Goal: Transaction & Acquisition: Book appointment/travel/reservation

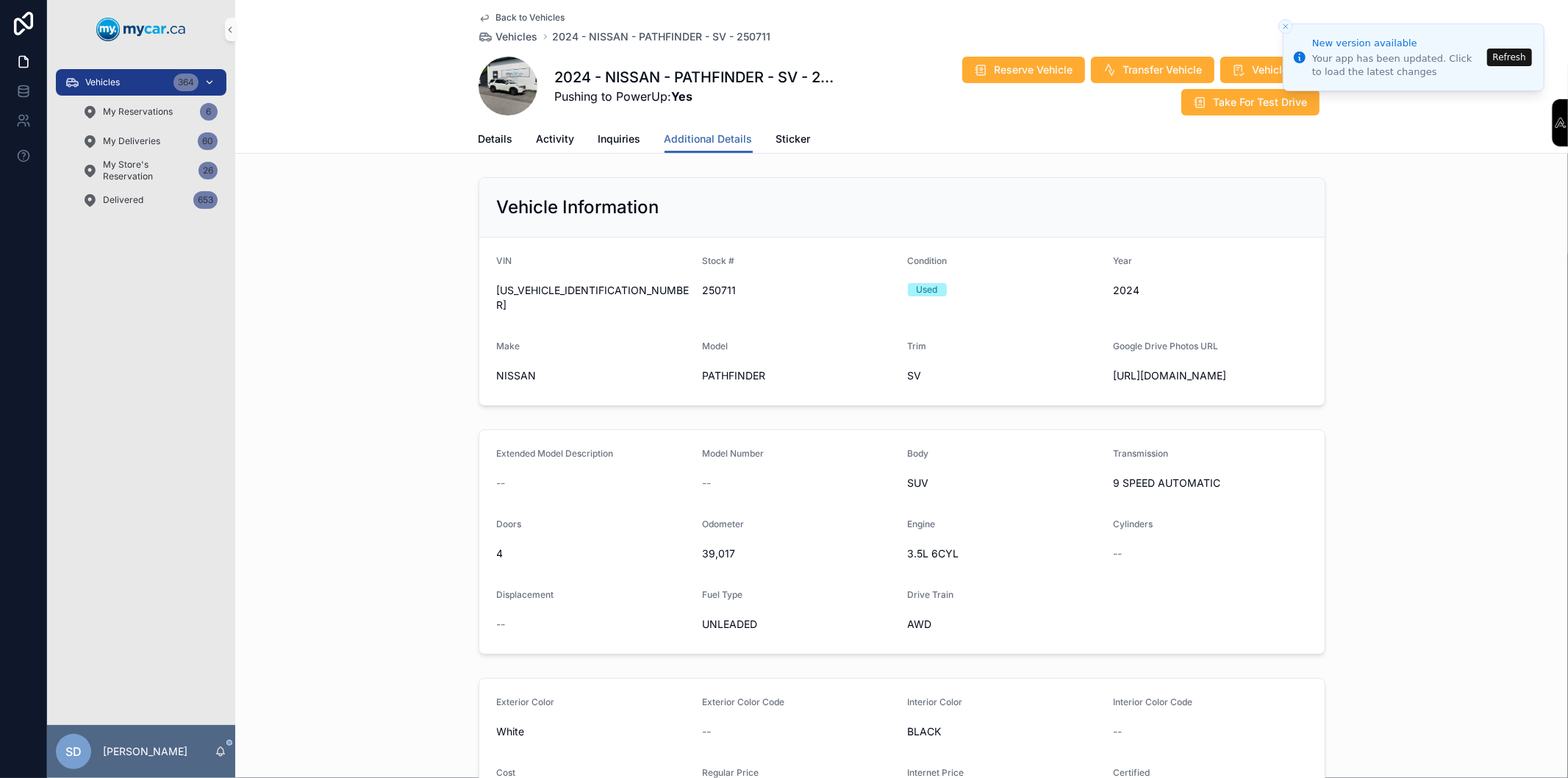
click at [170, 92] on div "Vehicles 364" at bounding box center [141, 82] width 153 height 24
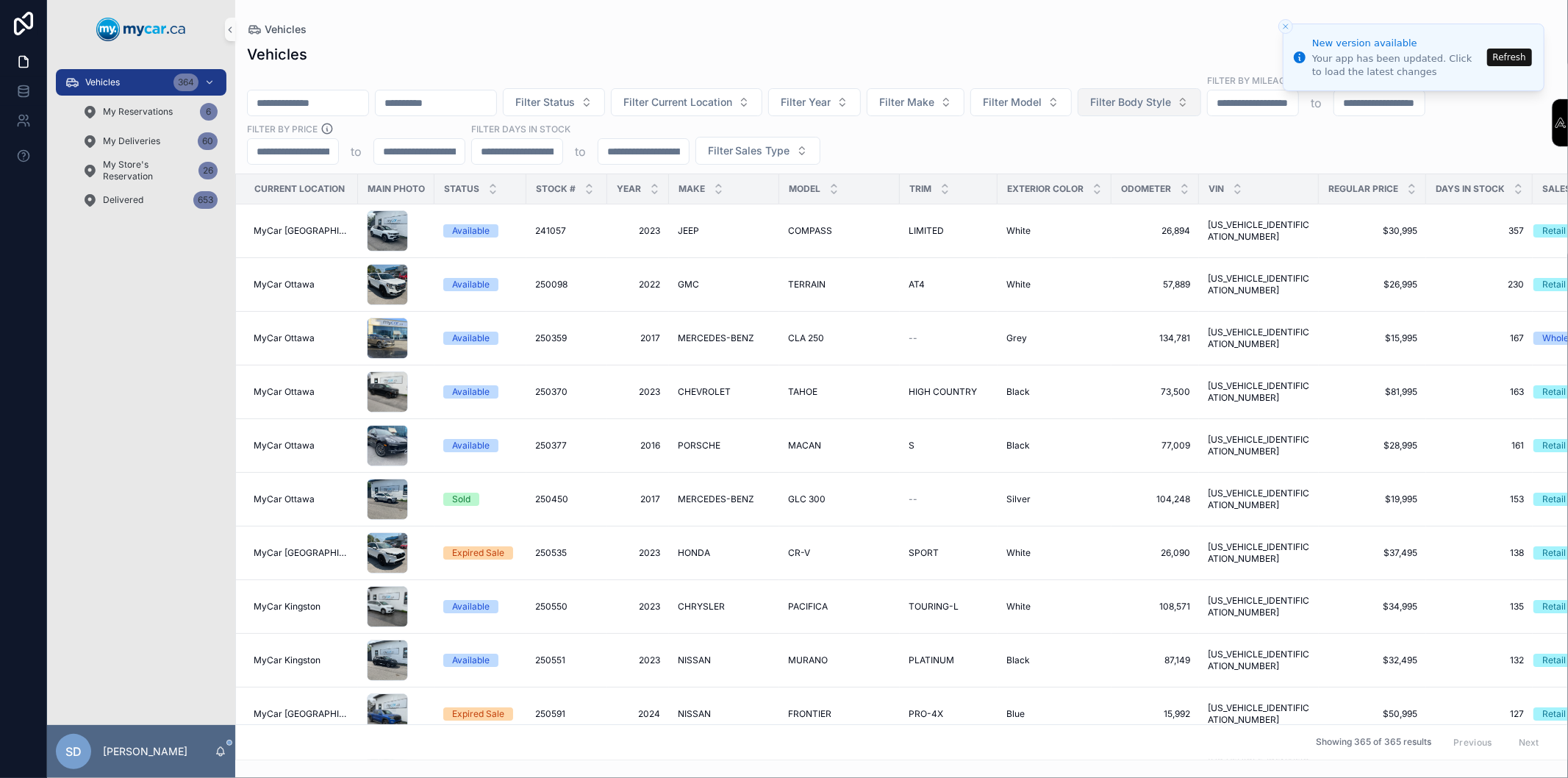
click at [1169, 103] on span "Filter Body Style" at bounding box center [1130, 102] width 81 height 15
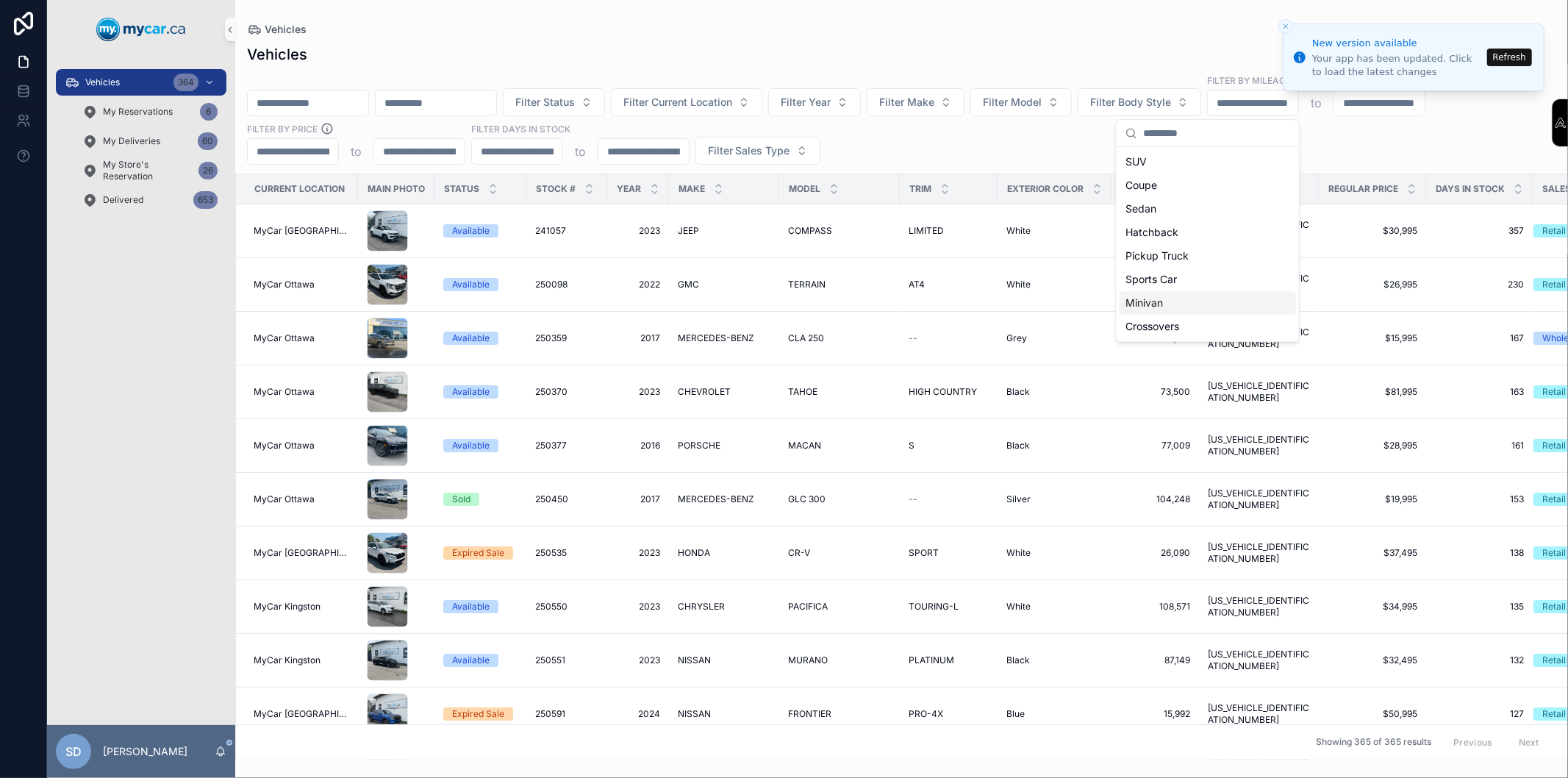
click at [1165, 302] on div "Minivan" at bounding box center [1207, 302] width 177 height 24
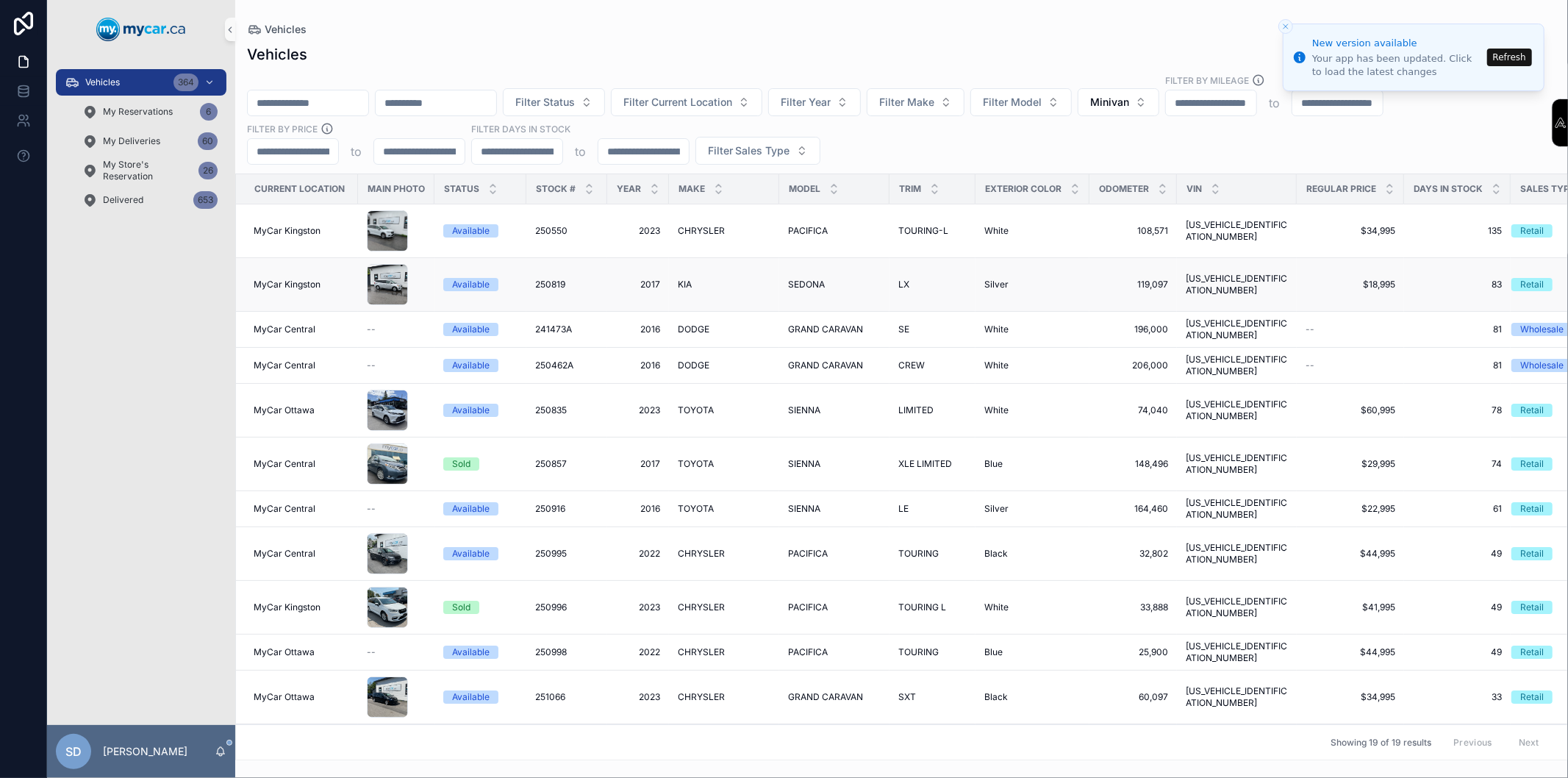
click at [464, 289] on div "Available" at bounding box center [471, 284] width 37 height 13
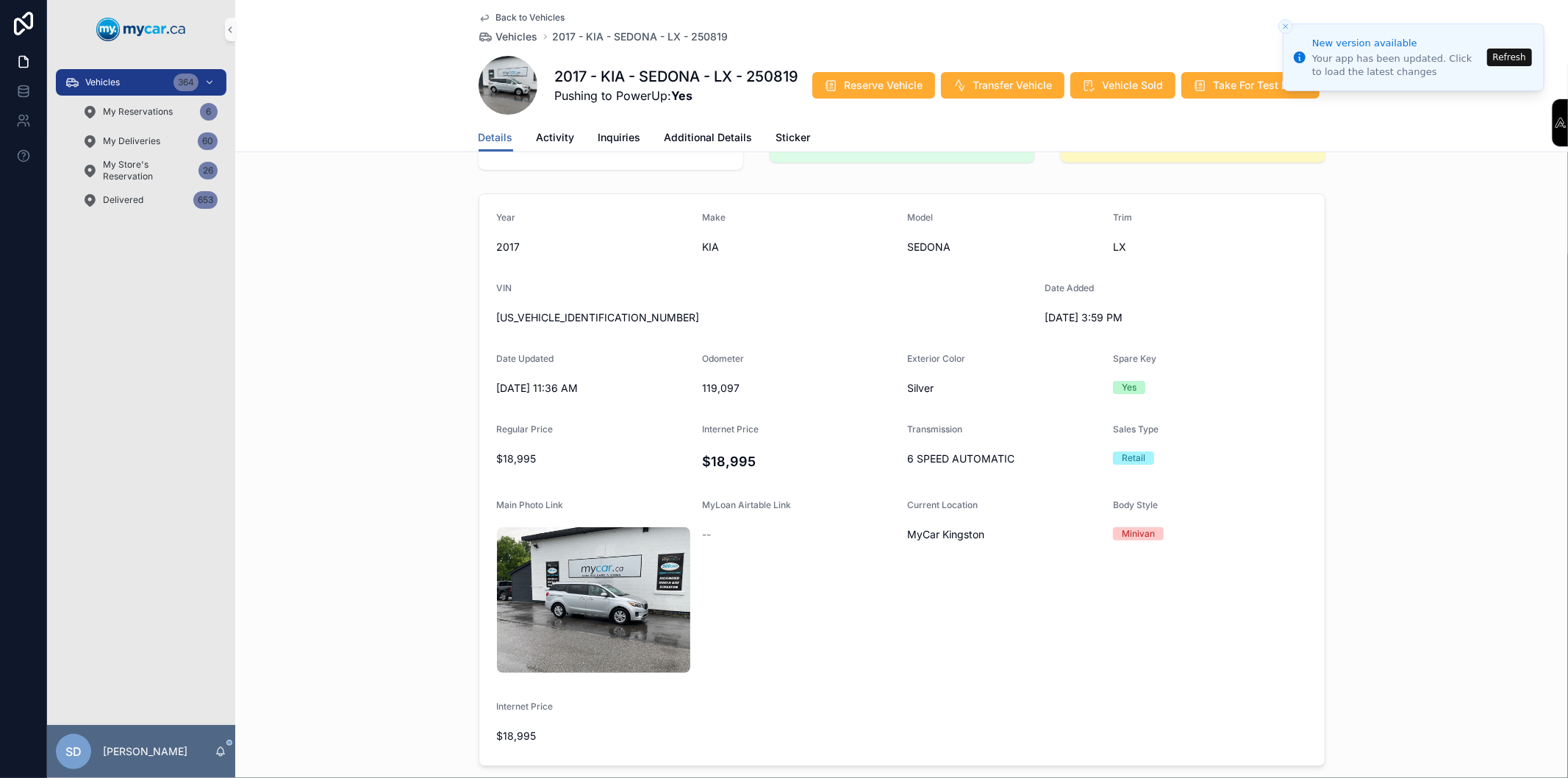
scroll to position [82, 0]
click at [699, 145] on link "Additional Details" at bounding box center [708, 139] width 88 height 29
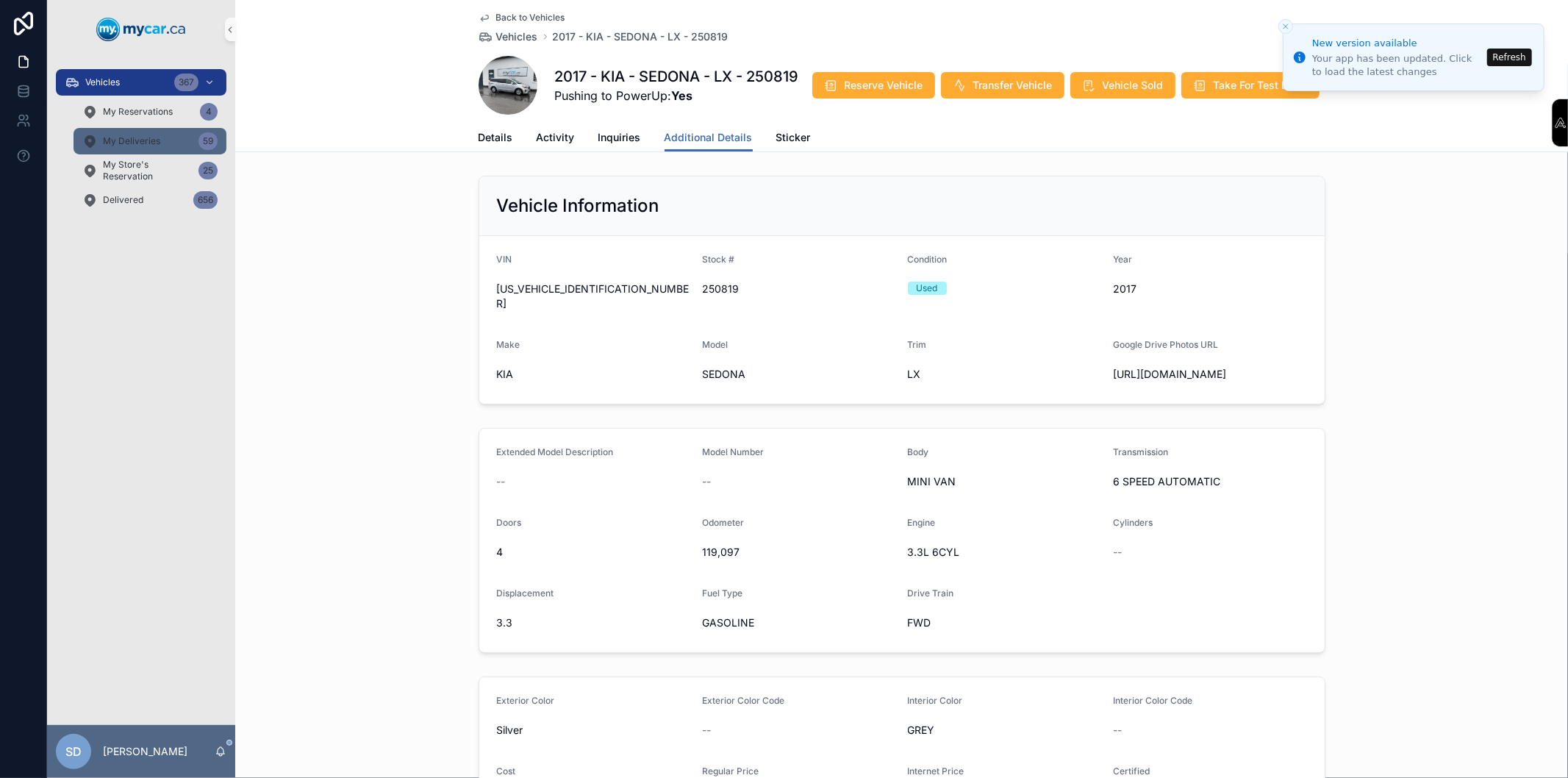
click at [162, 137] on div "My Deliveries 59" at bounding box center [150, 141] width 135 height 24
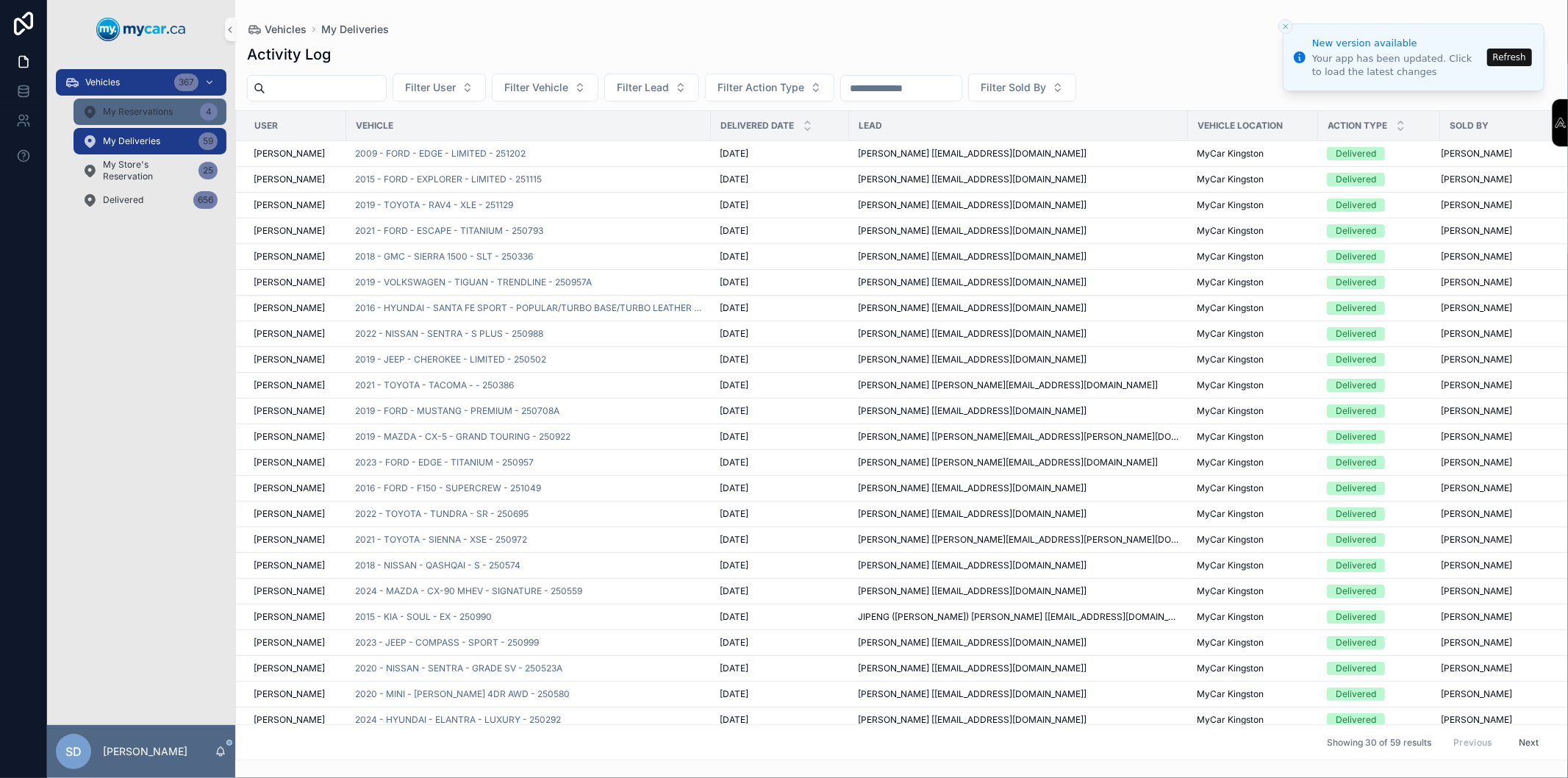
click at [174, 118] on div "My Reservations 4" at bounding box center [150, 111] width 135 height 24
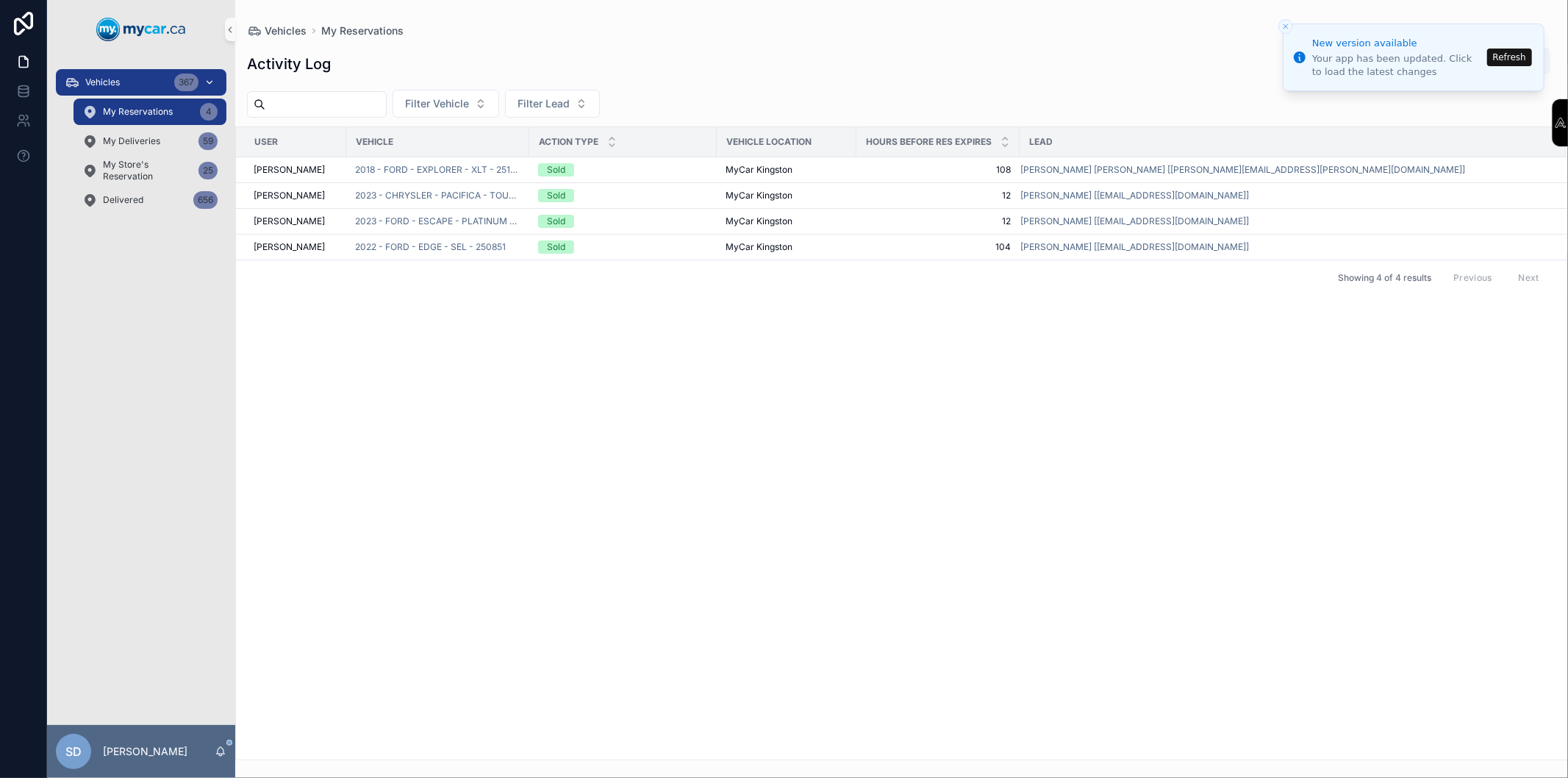
click at [154, 91] on div "Vehicles 367" at bounding box center [141, 82] width 153 height 24
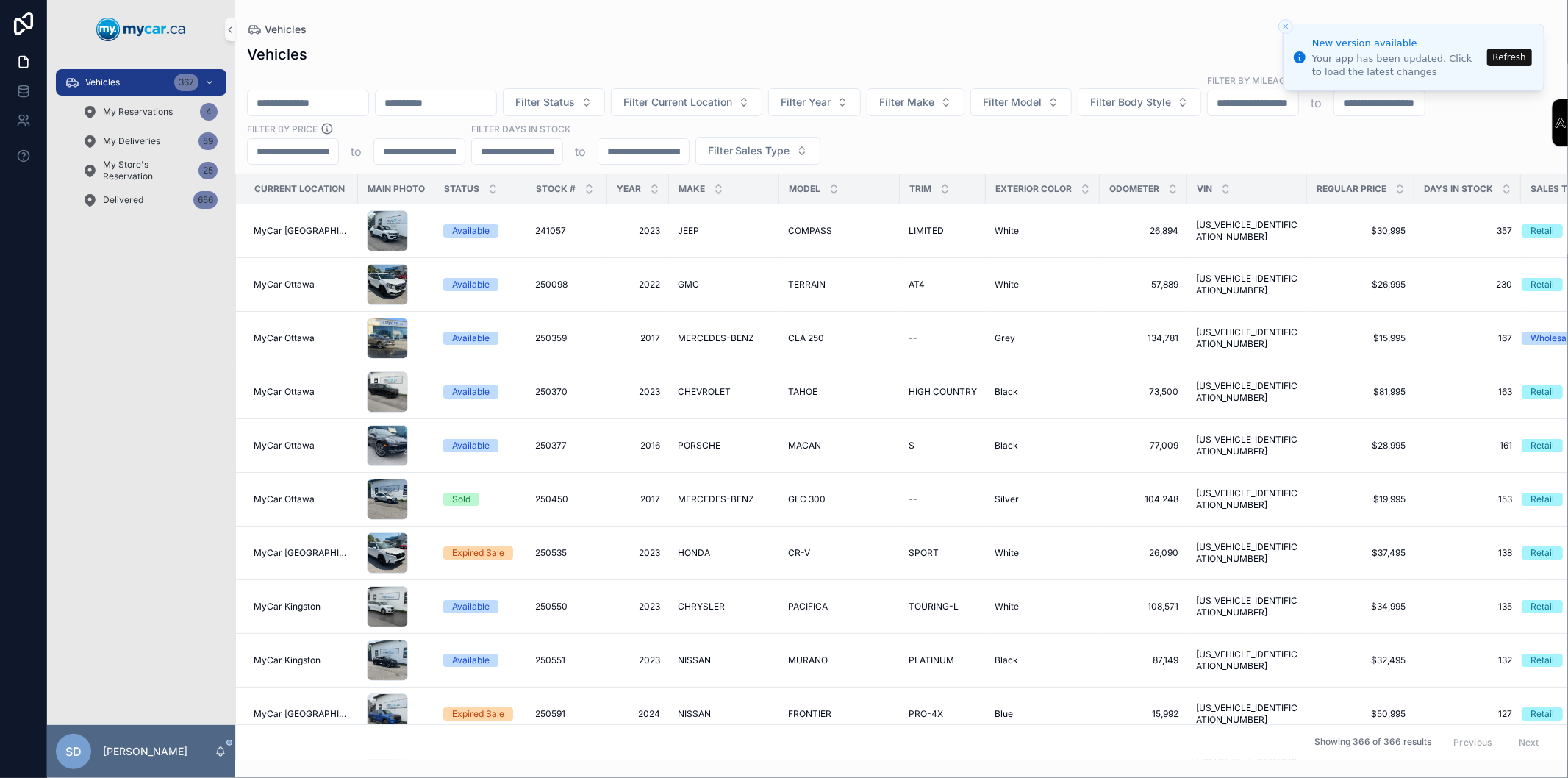
click at [327, 111] on input "scrollable content" at bounding box center [308, 102] width 121 height 20
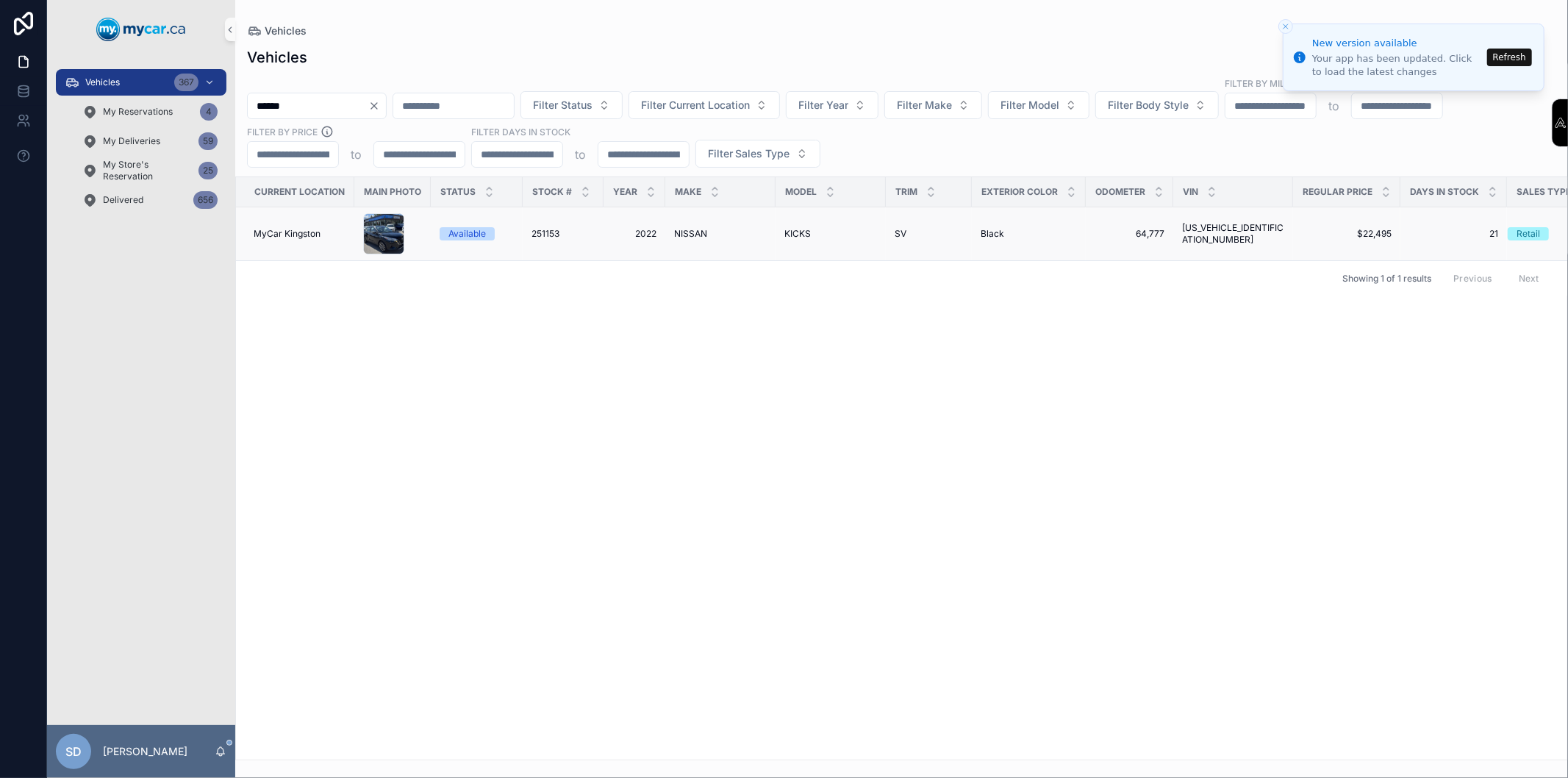
type input "******"
click at [478, 233] on div "Available" at bounding box center [467, 233] width 37 height 13
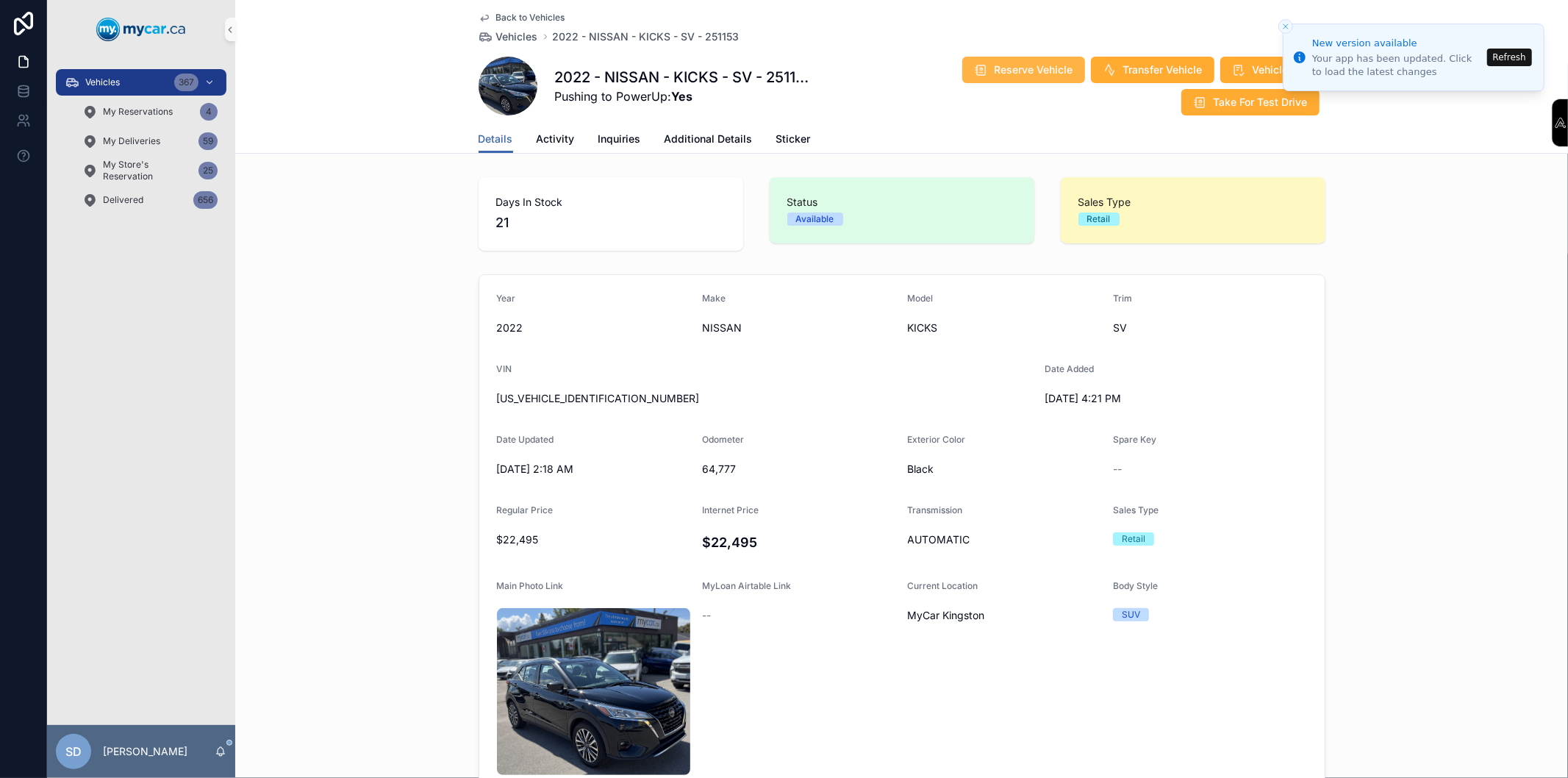
click at [1049, 67] on span "Reserve Vehicle" at bounding box center [1033, 70] width 79 height 15
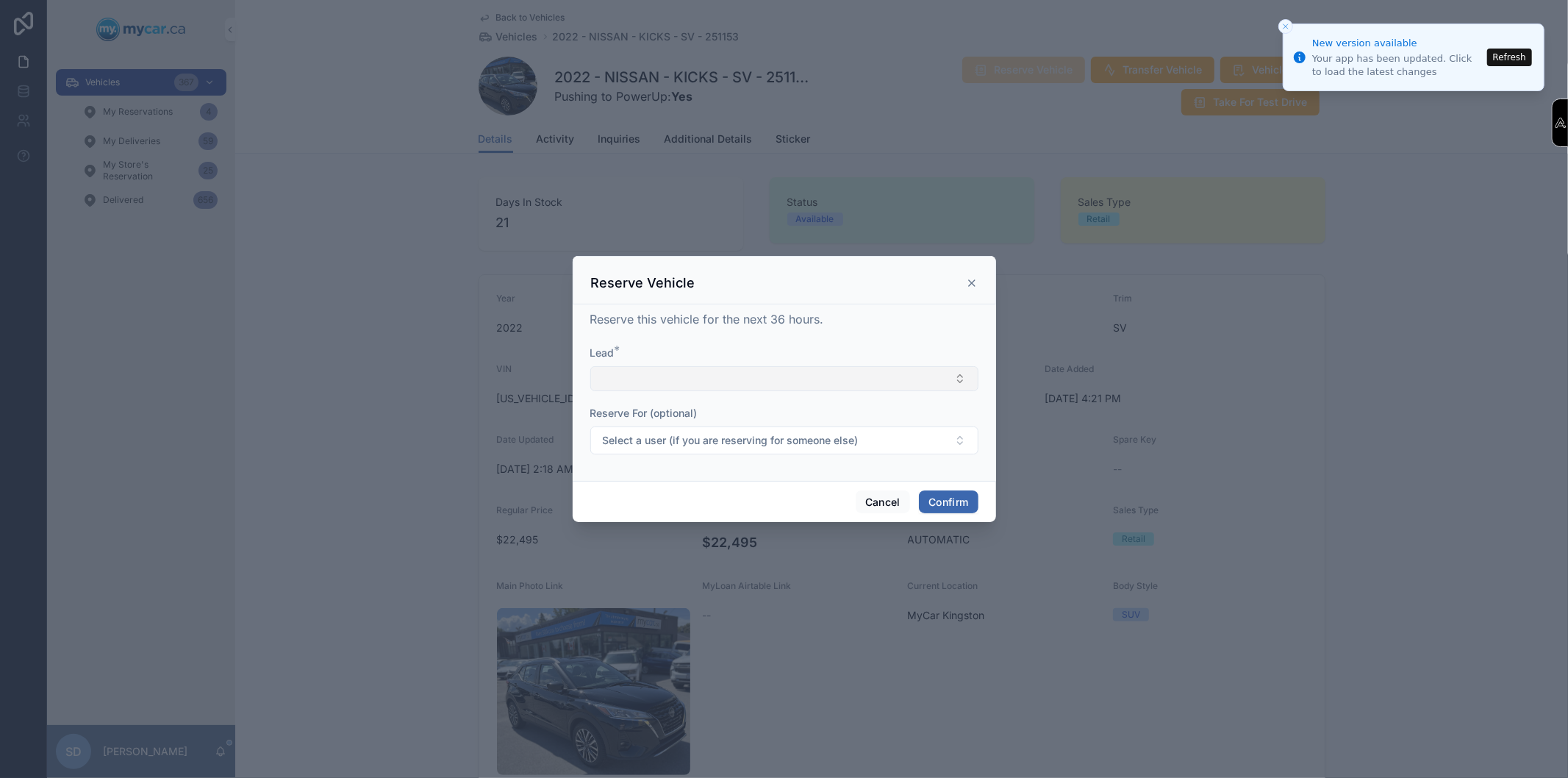
click at [702, 371] on button "Select Button" at bounding box center [784, 378] width 388 height 25
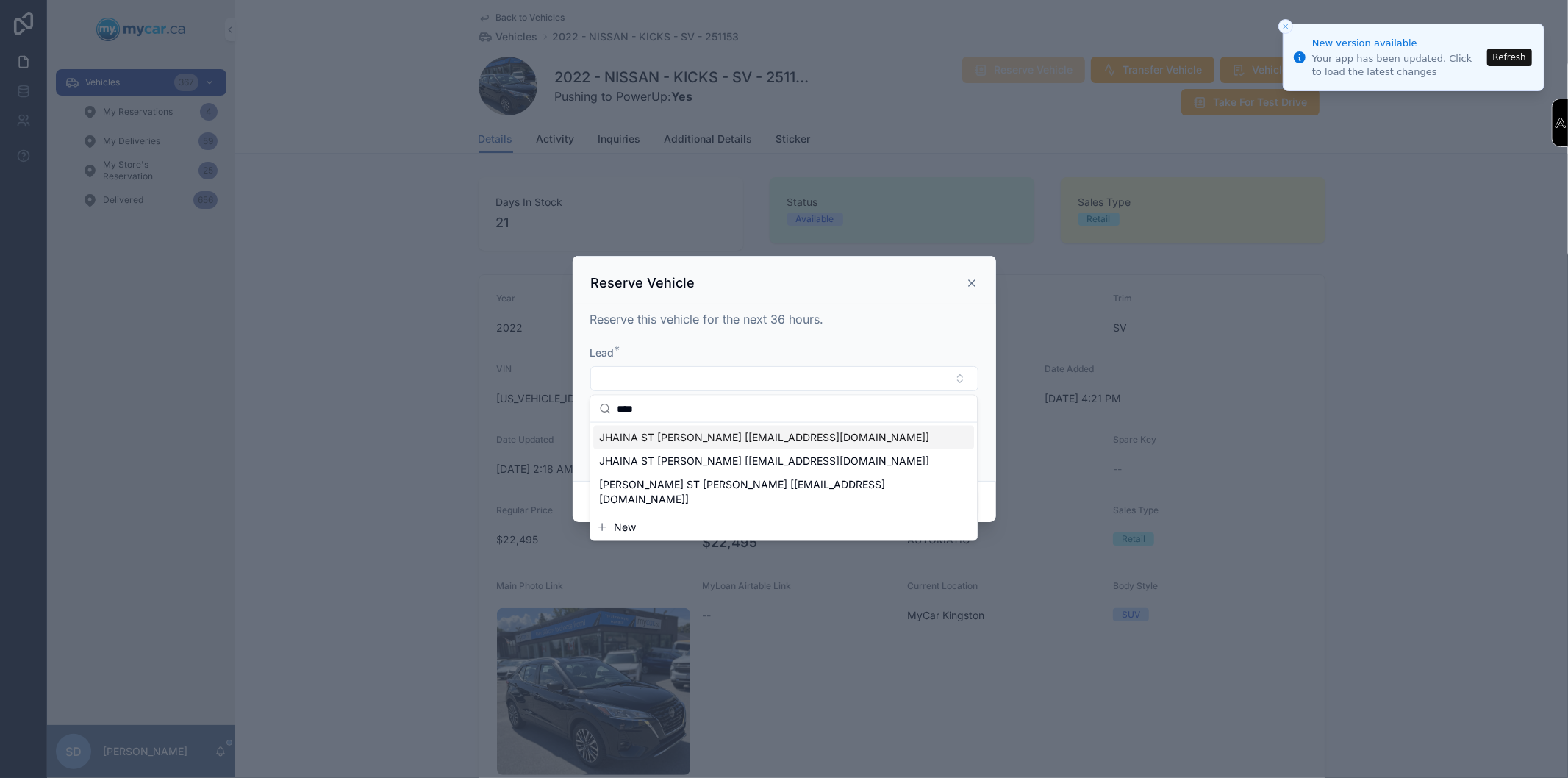
type input "****"
click at [682, 442] on span "JHAINA ST [PERSON_NAME] [[EMAIL_ADDRESS][DOMAIN_NAME]]" at bounding box center [763, 438] width 330 height 15
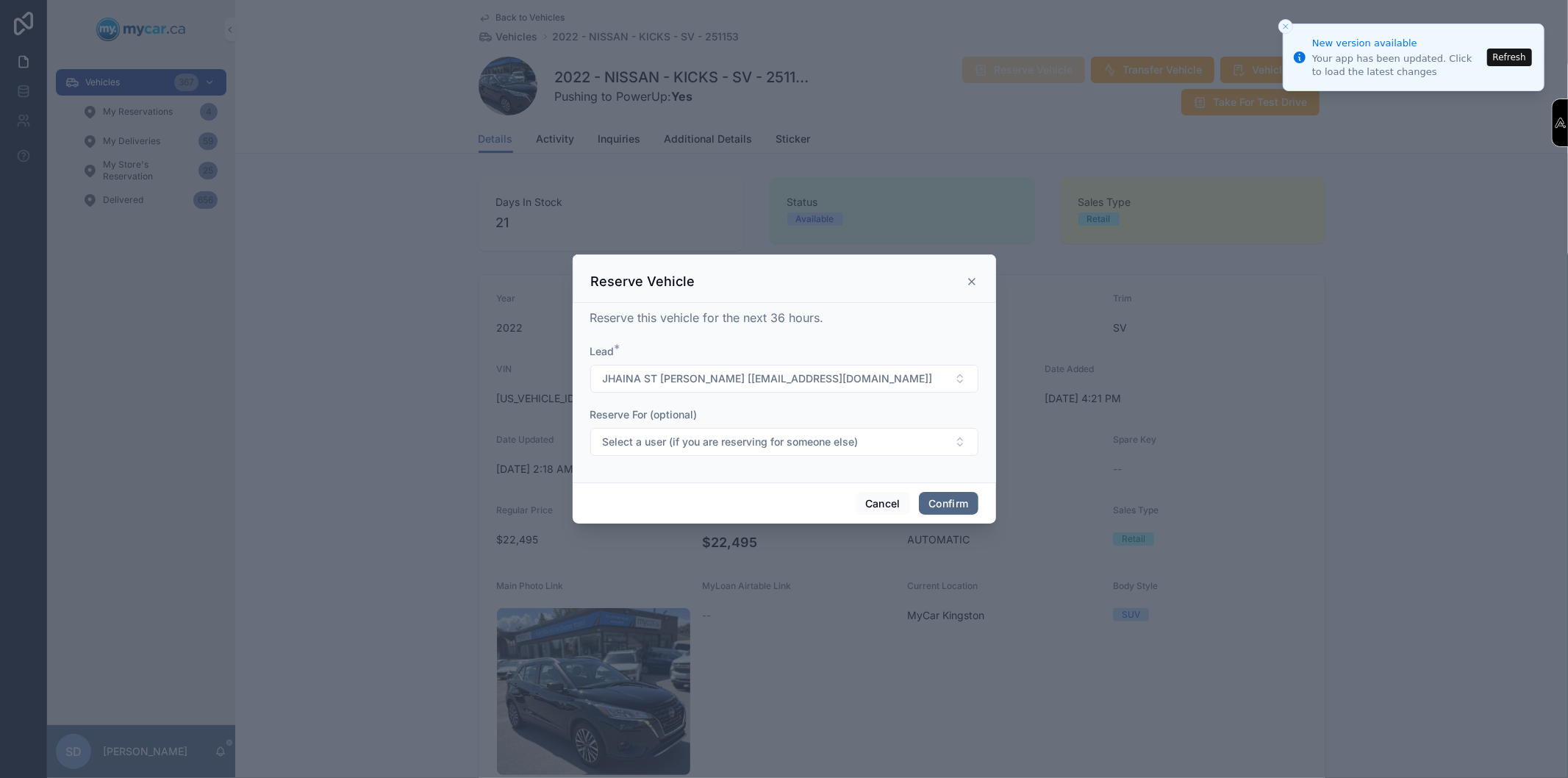
click at [929, 498] on button "Confirm" at bounding box center [948, 503] width 59 height 24
click at [935, 500] on button "Confirm" at bounding box center [948, 503] width 59 height 24
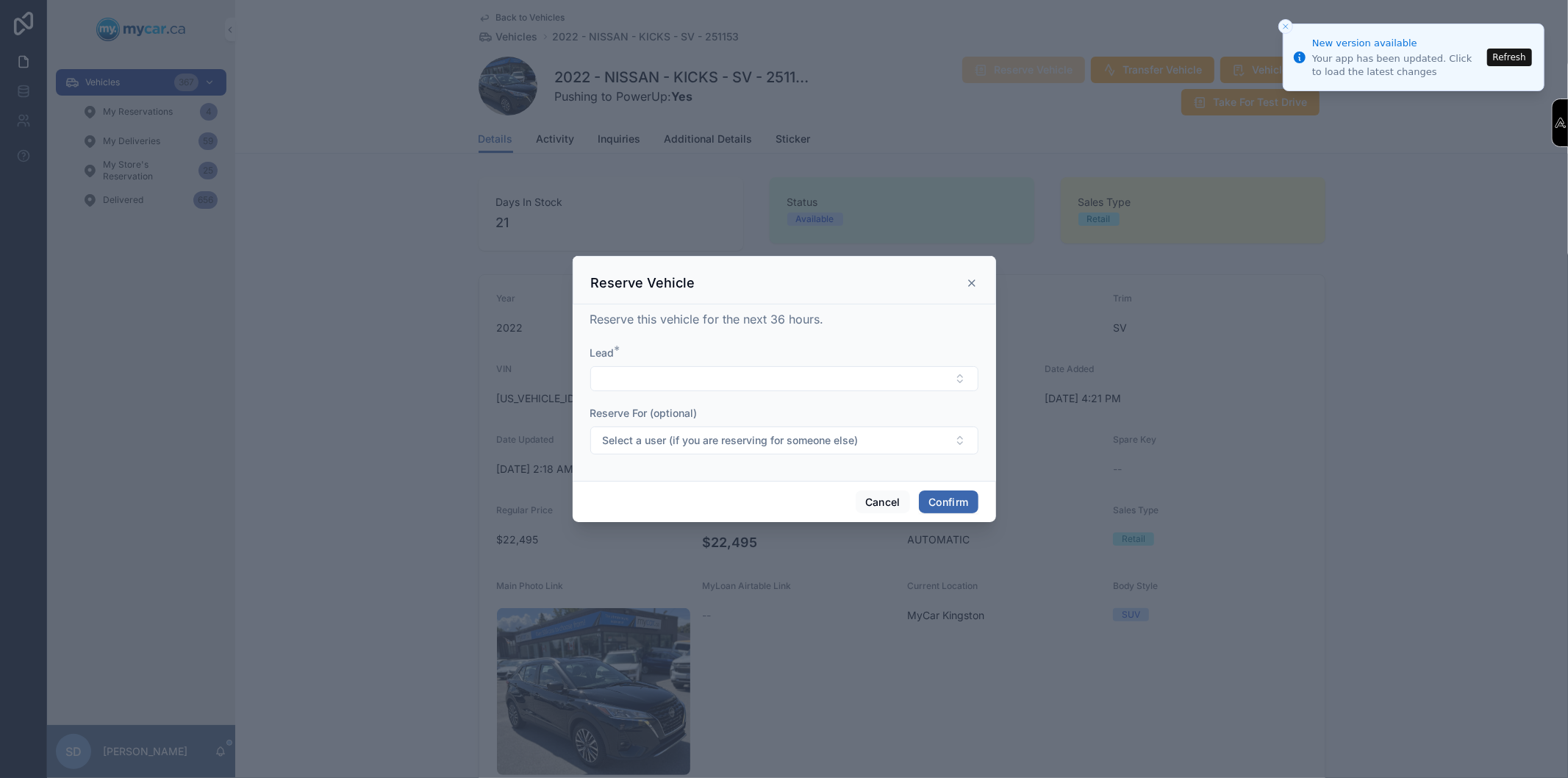
click at [689, 391] on form "Lead * Reserve For (optional) Select a user (if you are reserving for someone e…" at bounding box center [784, 407] width 388 height 123
click at [938, 502] on button "Confirm" at bounding box center [948, 502] width 59 height 24
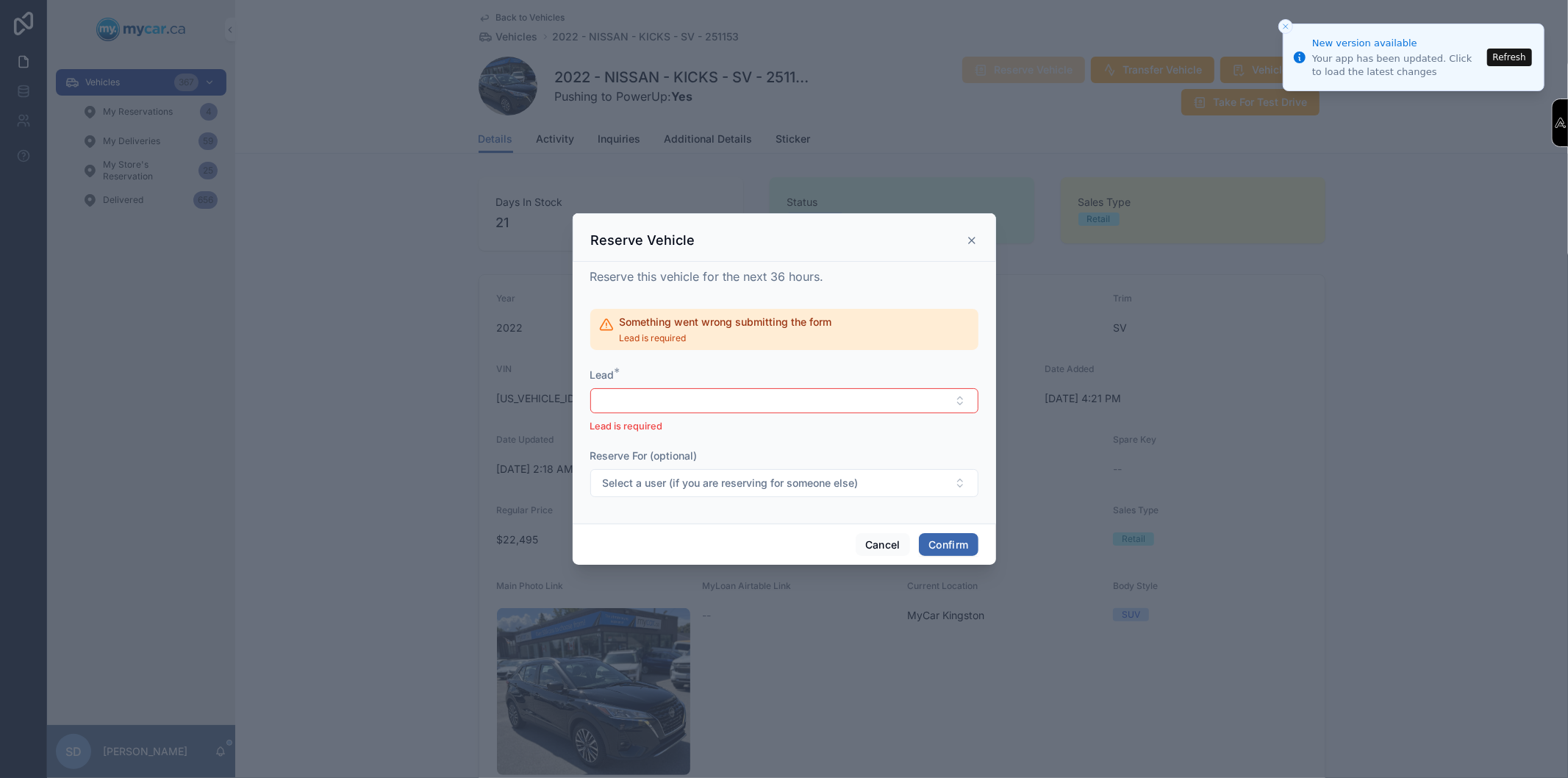
click at [974, 241] on icon at bounding box center [972, 240] width 12 height 12
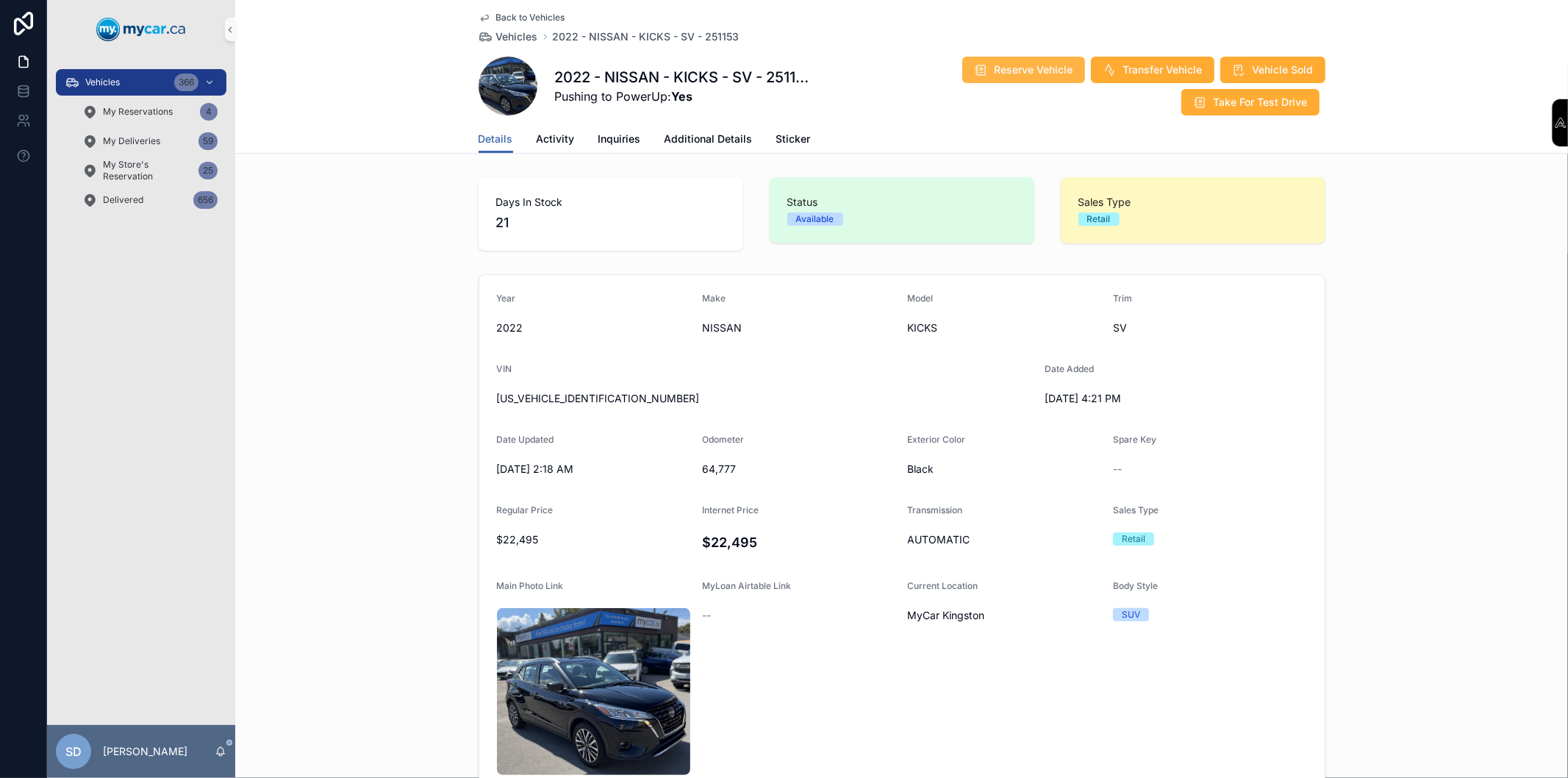
click at [1012, 63] on span "Reserve Vehicle" at bounding box center [1033, 70] width 79 height 15
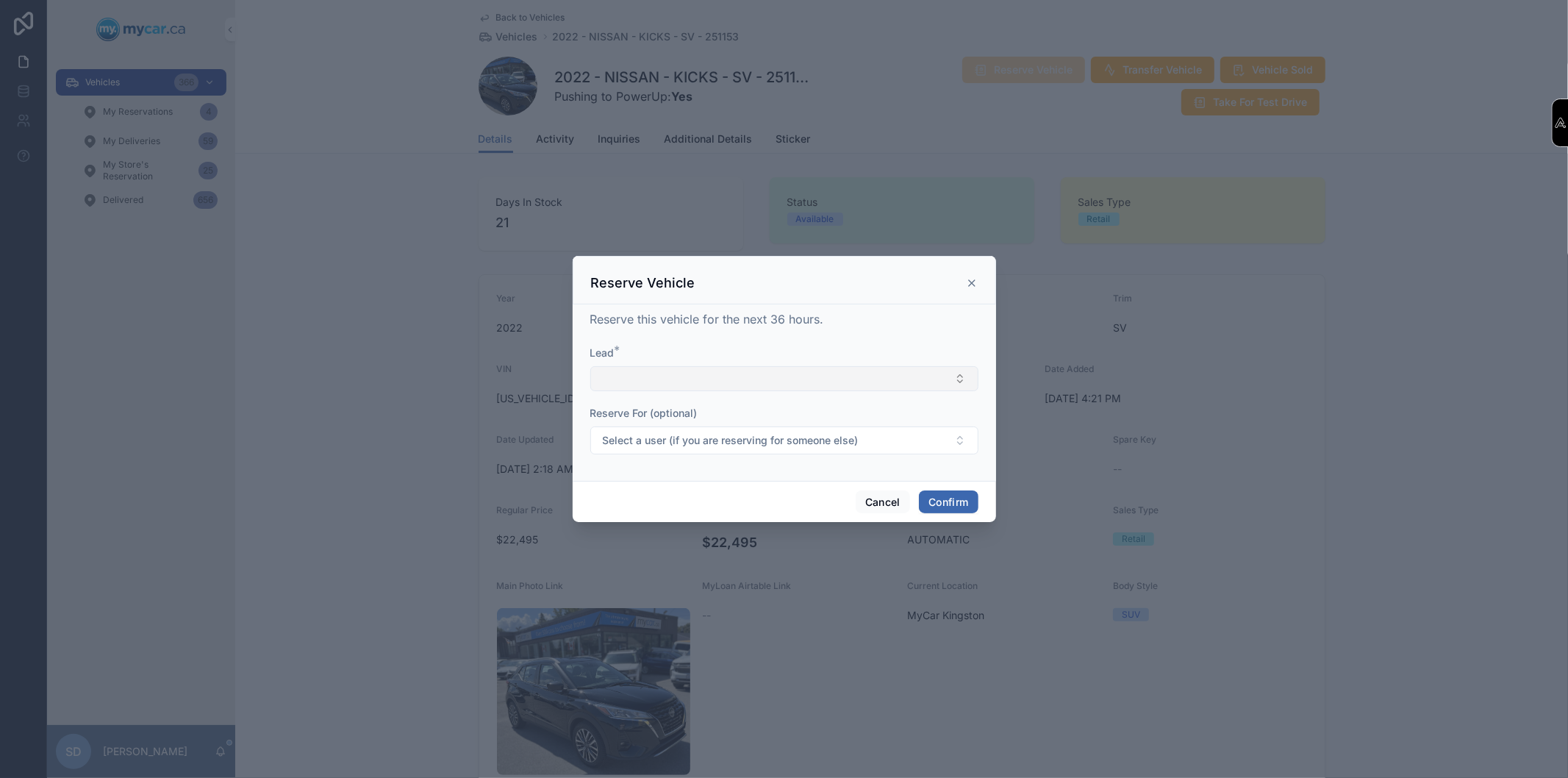
click at [654, 387] on button "Select Button" at bounding box center [784, 378] width 388 height 25
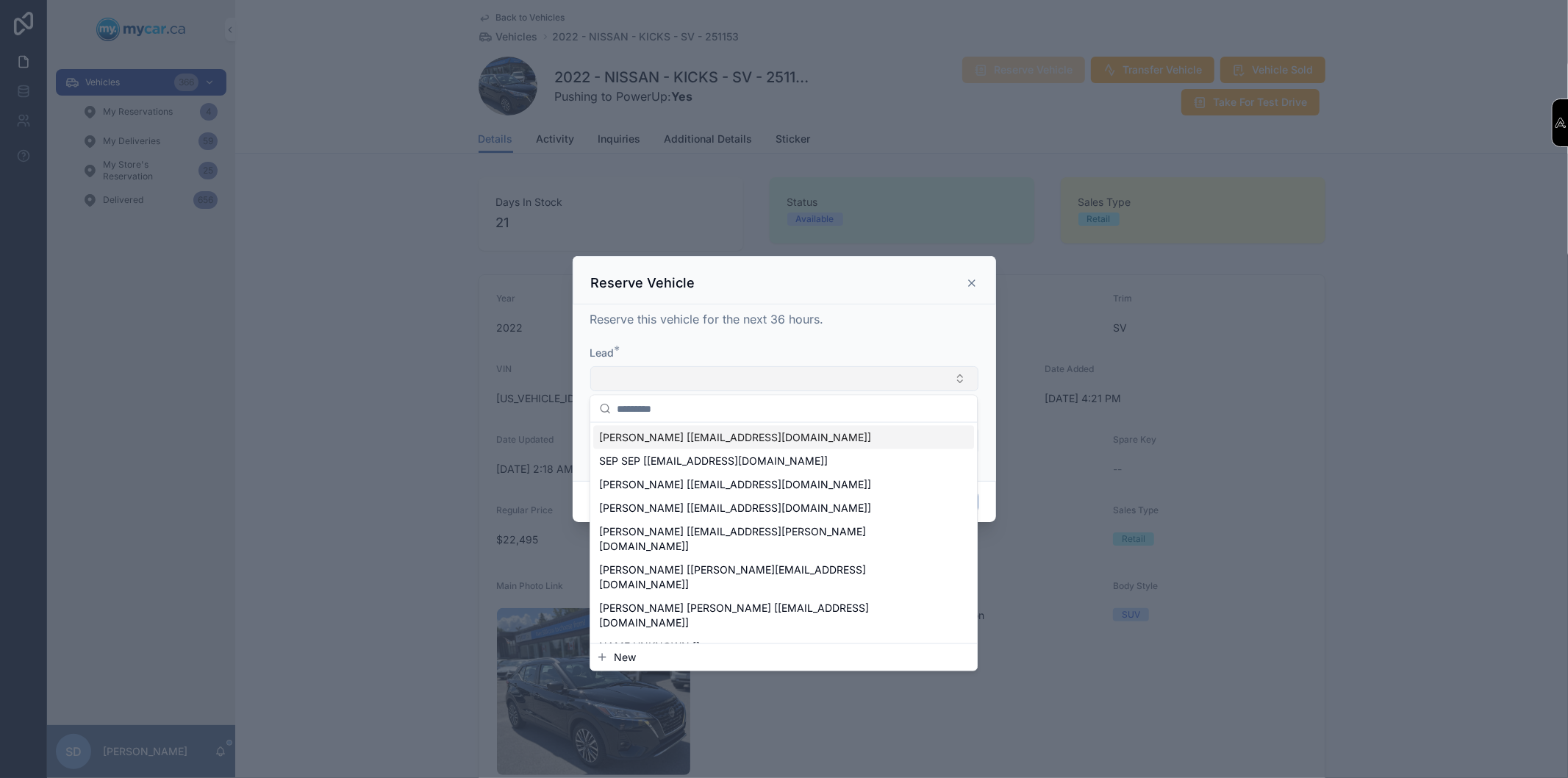
click at [647, 379] on button "Select Button" at bounding box center [784, 378] width 388 height 25
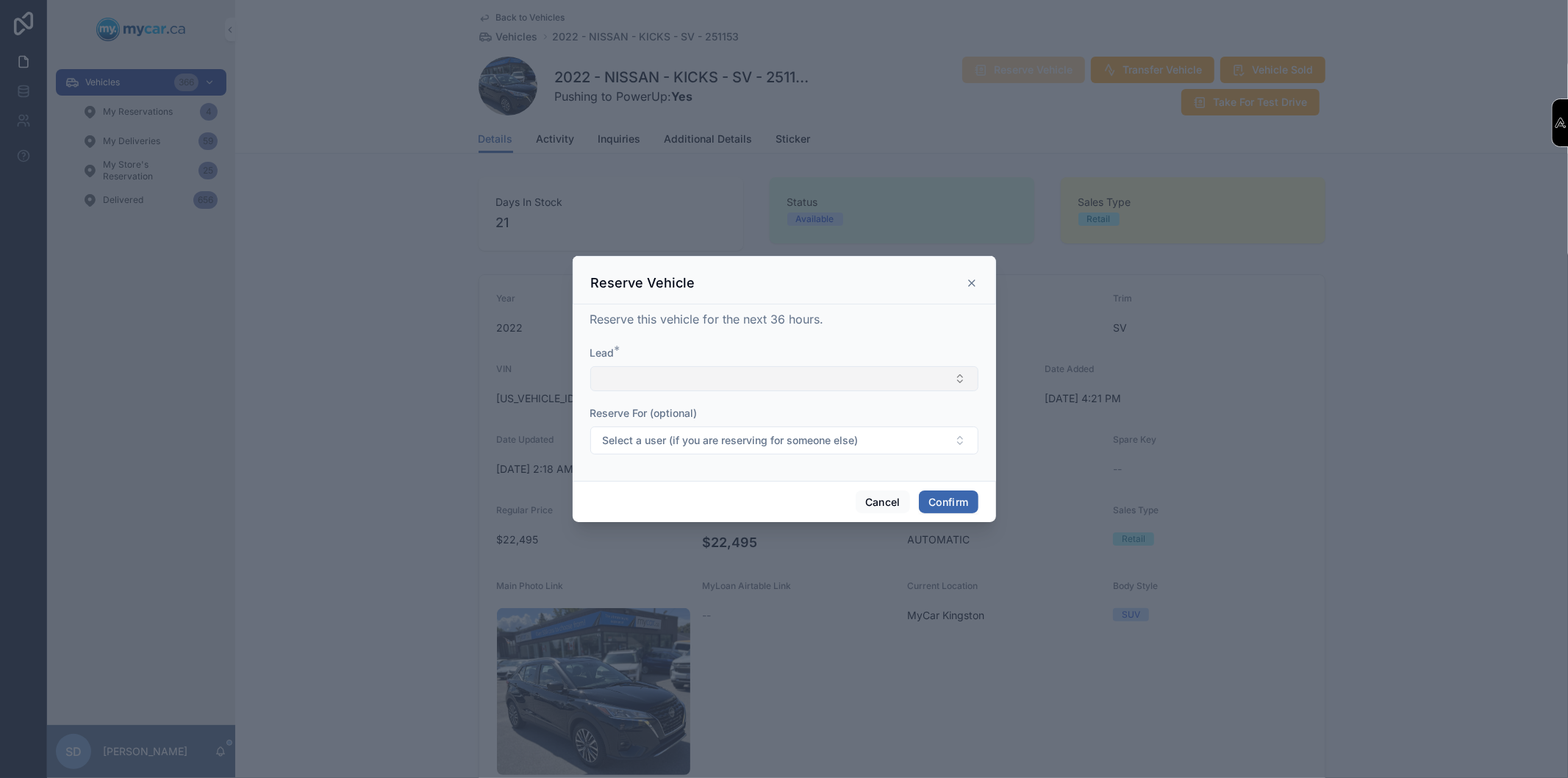
click at [590, 366] on button "Select Button" at bounding box center [784, 378] width 388 height 25
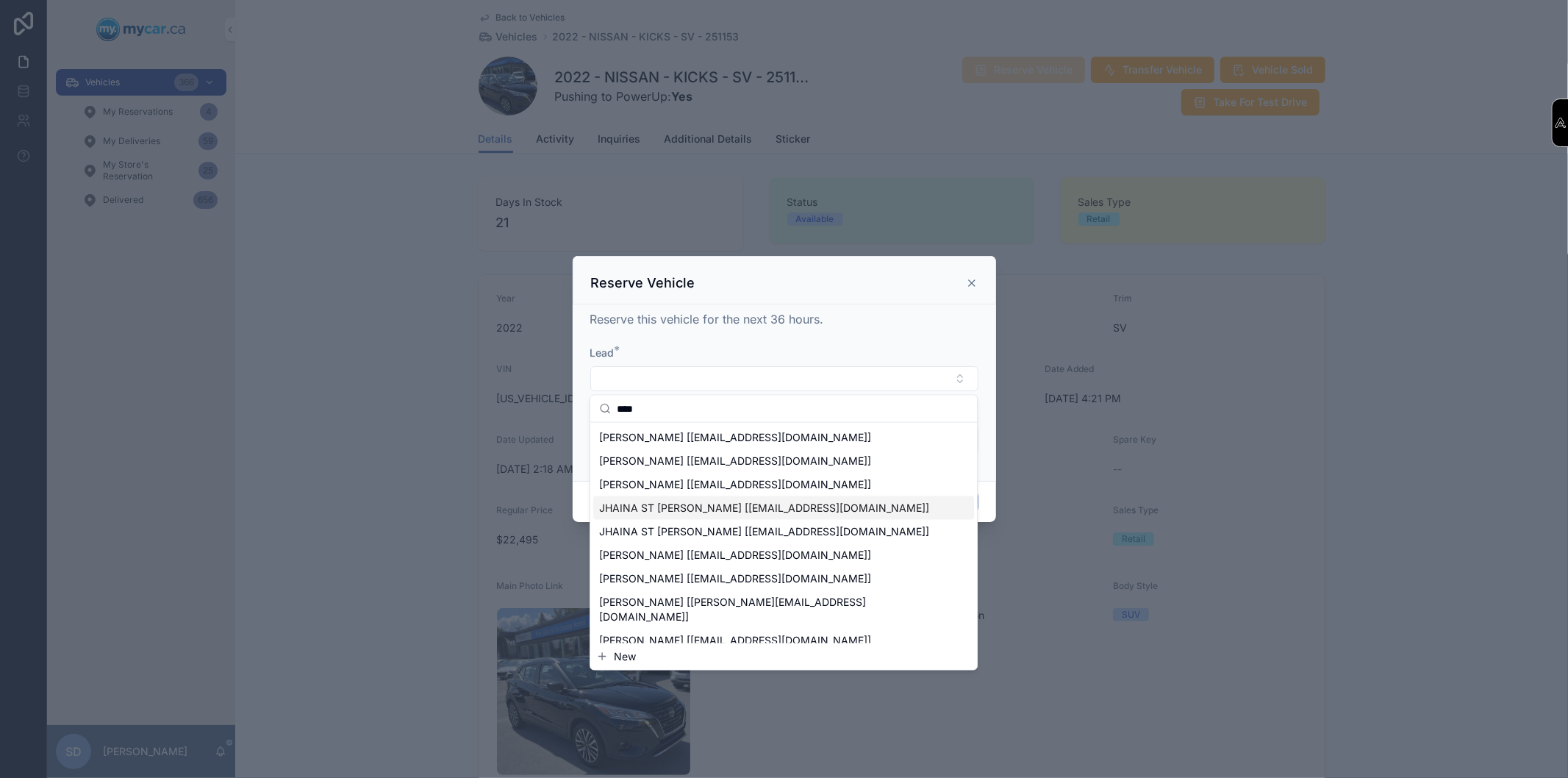
type input "****"
click at [652, 512] on span "JHAINA ST [PERSON_NAME] [[EMAIL_ADDRESS][DOMAIN_NAME]]" at bounding box center [763, 508] width 330 height 15
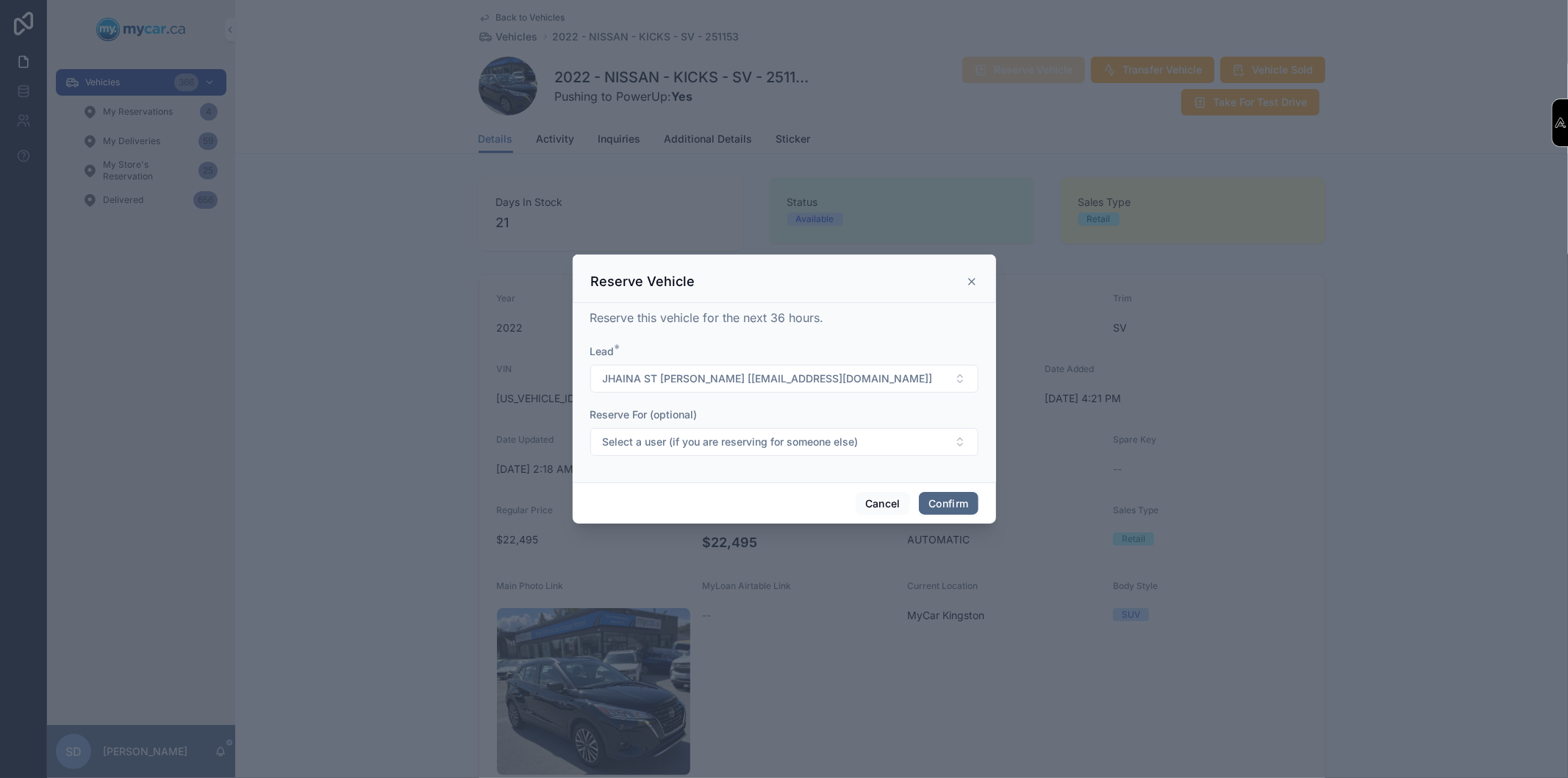
click at [952, 502] on button "Confirm" at bounding box center [948, 503] width 59 height 24
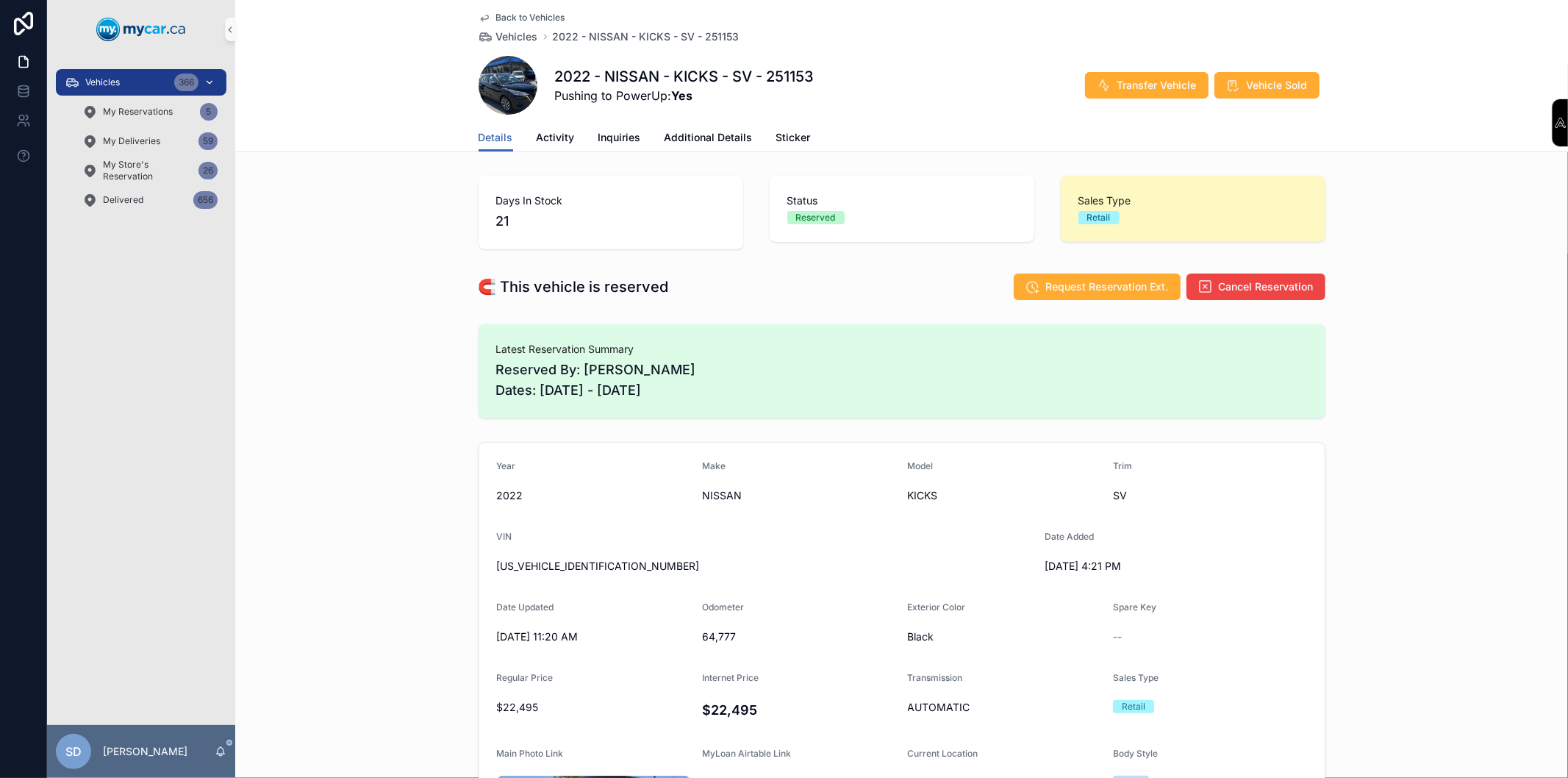
click at [106, 79] on span "Vehicles" at bounding box center [102, 82] width 35 height 12
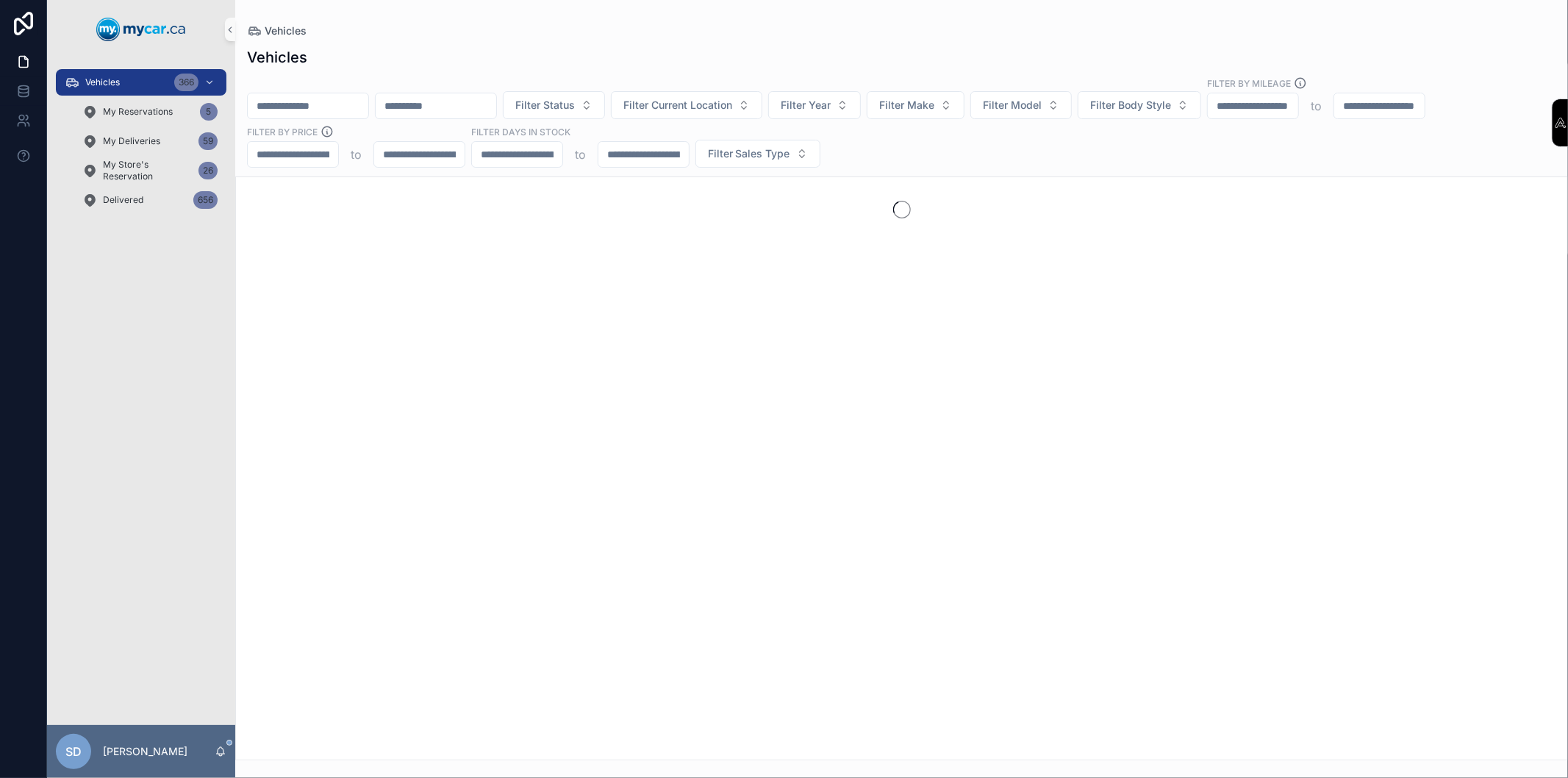
click at [368, 107] on input "scrollable content" at bounding box center [308, 105] width 121 height 20
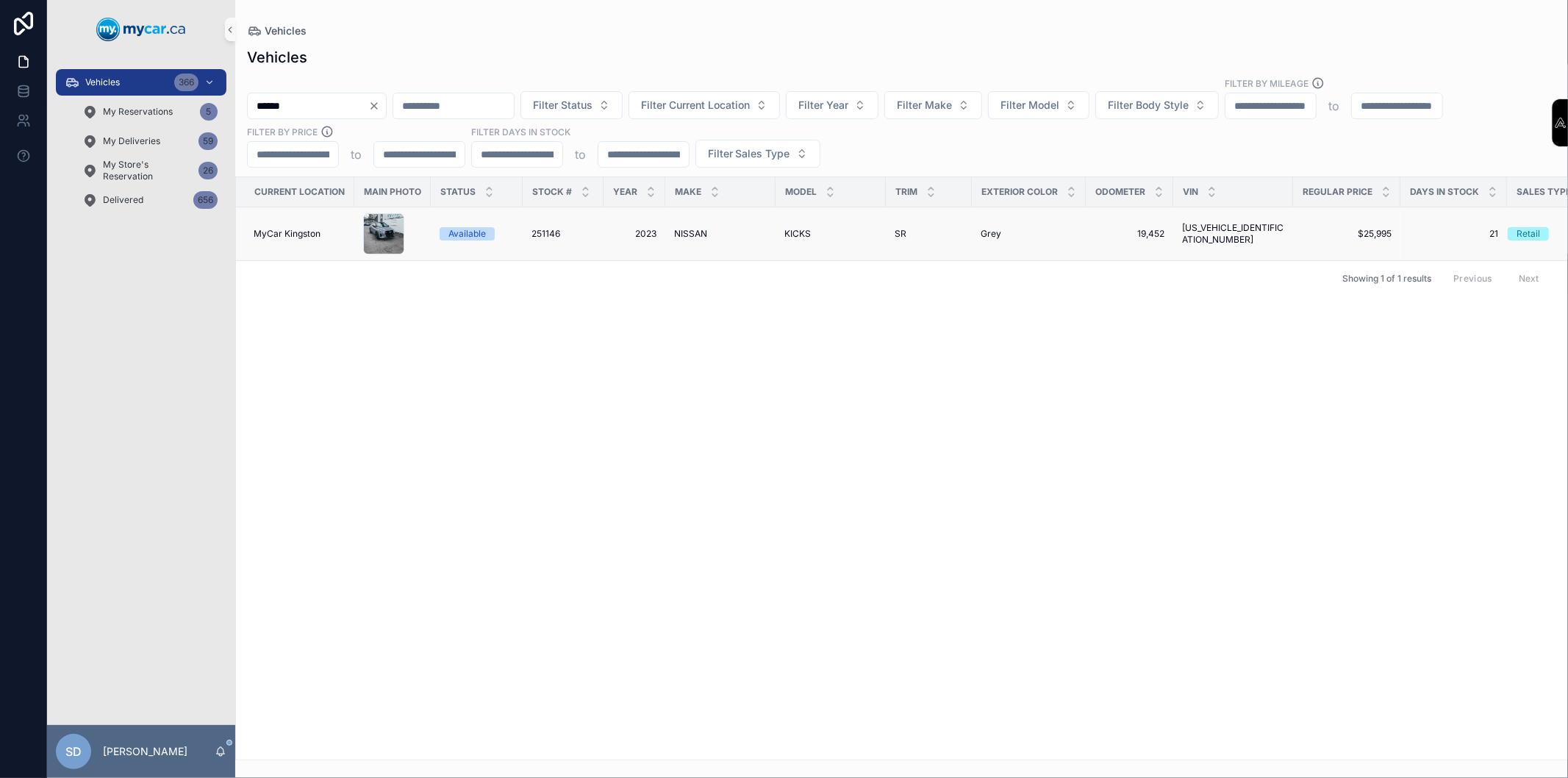
type input "******"
click at [468, 231] on div "Available" at bounding box center [467, 233] width 37 height 13
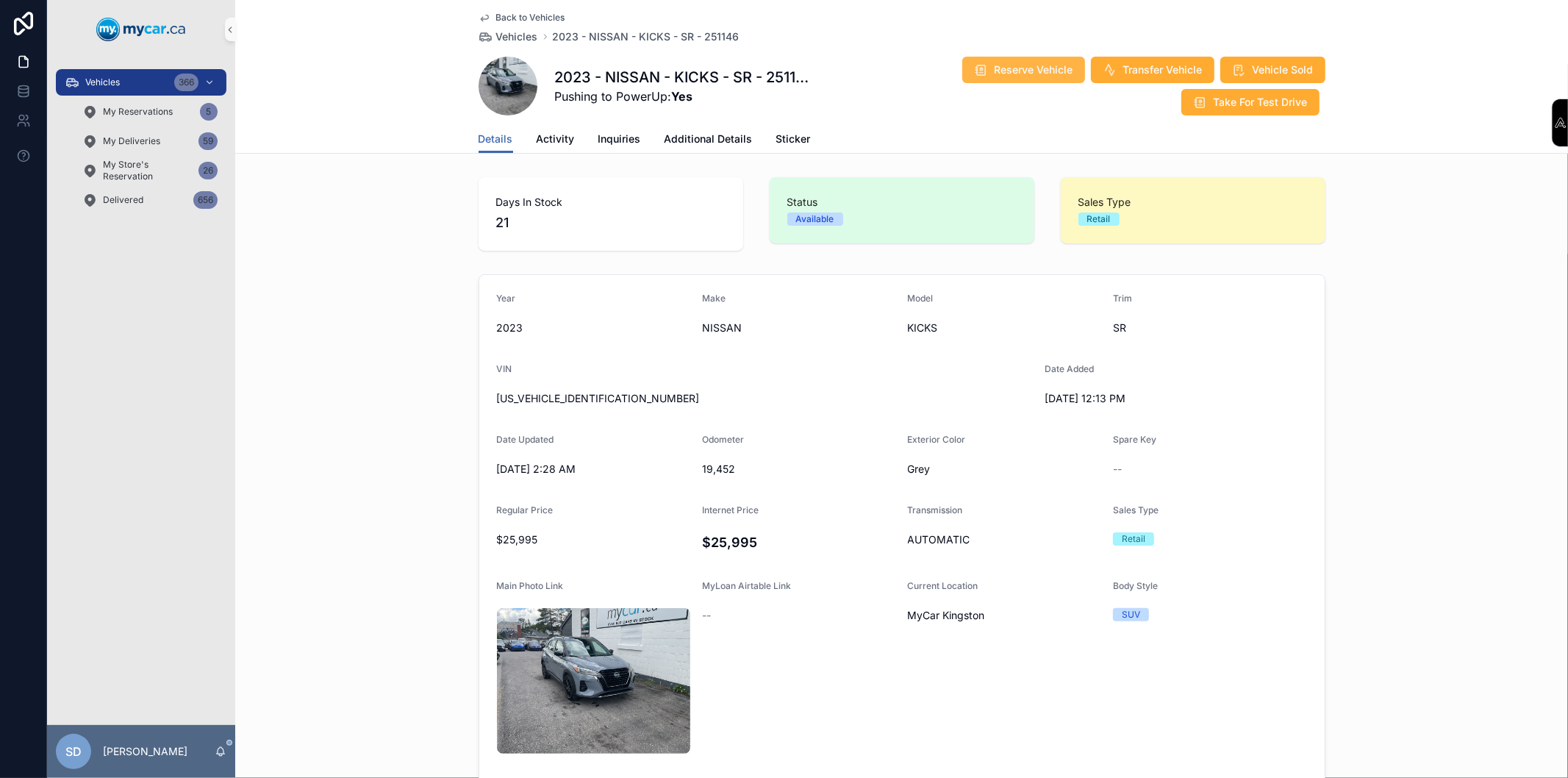
click at [1016, 77] on button "Reserve Vehicle" at bounding box center [1023, 70] width 122 height 27
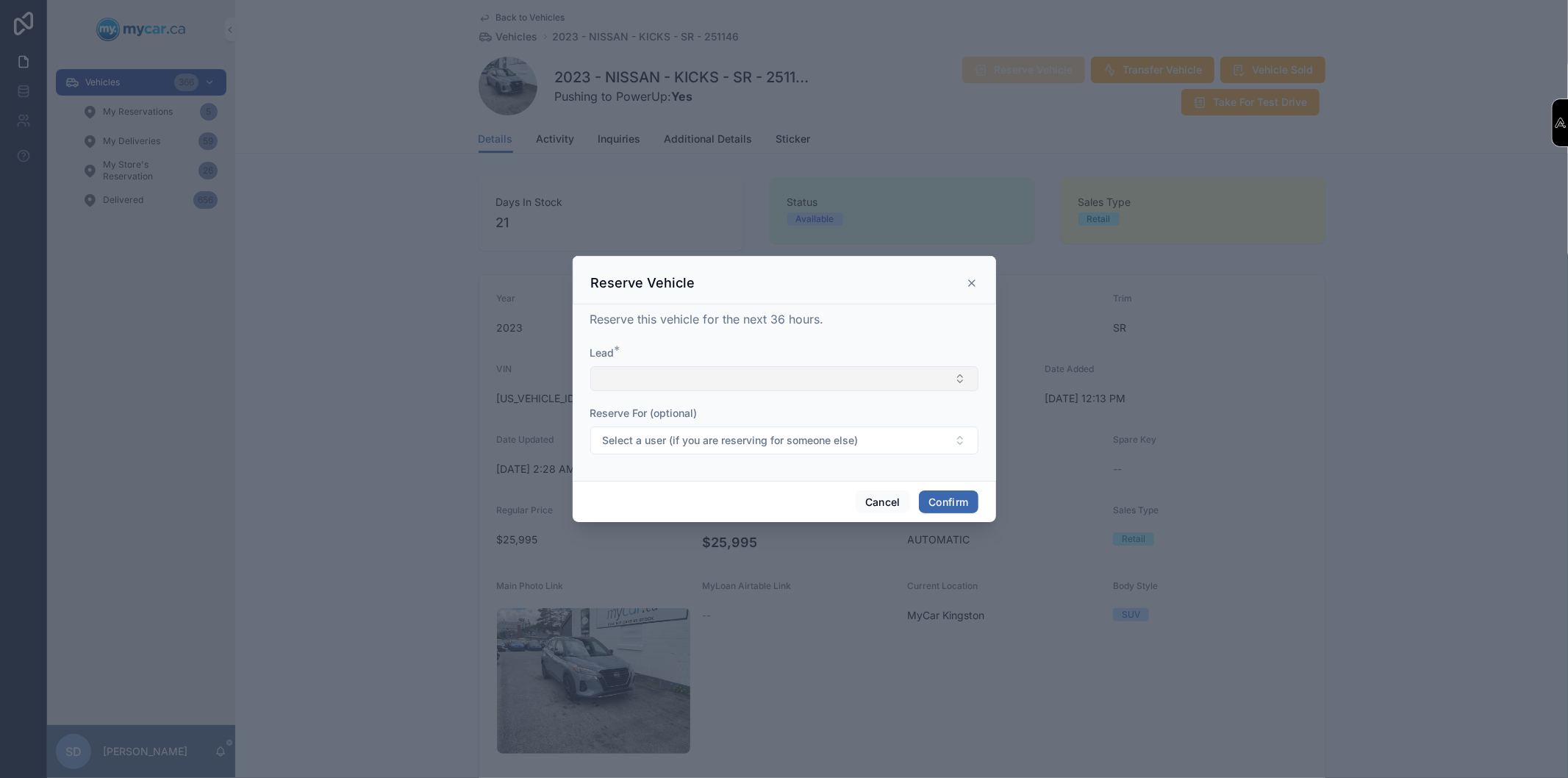
click at [687, 371] on button "Select Button" at bounding box center [784, 378] width 388 height 25
type input "*"
type input "*****"
click at [680, 437] on span "[PERSON_NAME] [[EMAIL_ADDRESS][DOMAIN_NAME]]" at bounding box center [735, 438] width 272 height 15
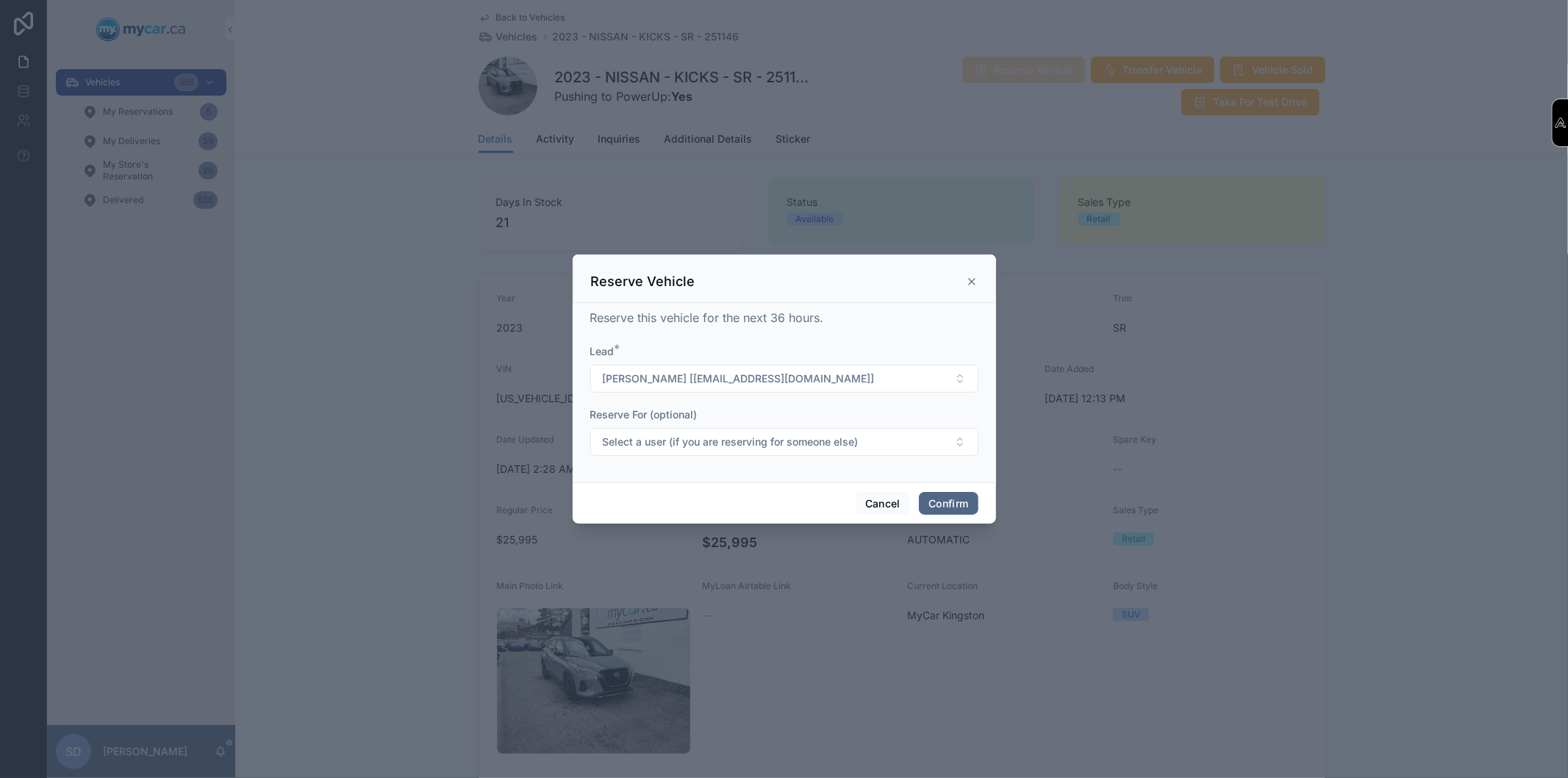
click at [950, 494] on button "Confirm" at bounding box center [948, 503] width 59 height 24
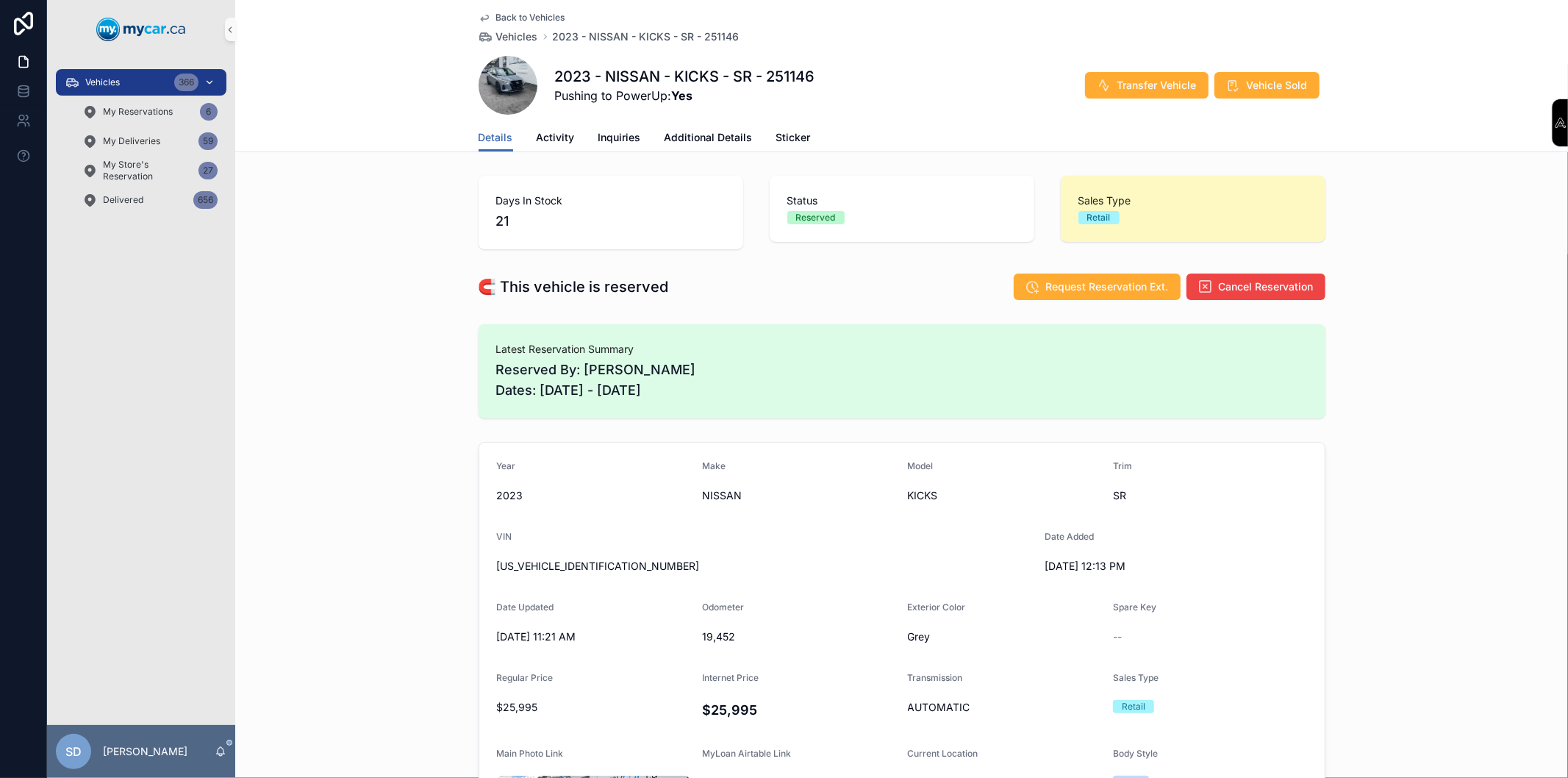
click at [143, 83] on div "Vehicles 366" at bounding box center [141, 82] width 153 height 24
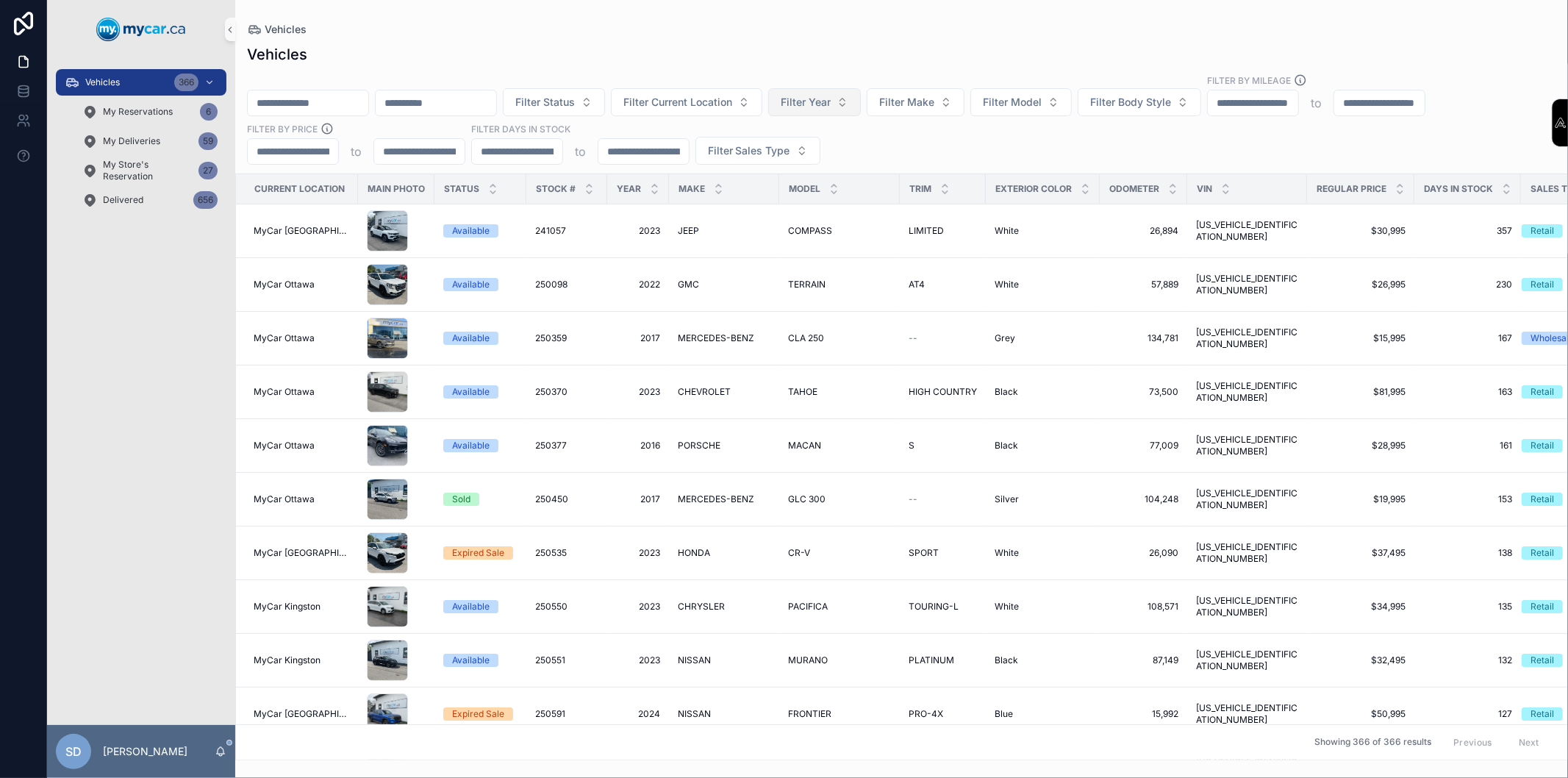
click at [840, 100] on button "Filter Year" at bounding box center [814, 102] width 92 height 28
type input "****"
click at [833, 174] on div "2015" at bounding box center [884, 161] width 182 height 29
click at [834, 172] on div "2015" at bounding box center [884, 161] width 177 height 24
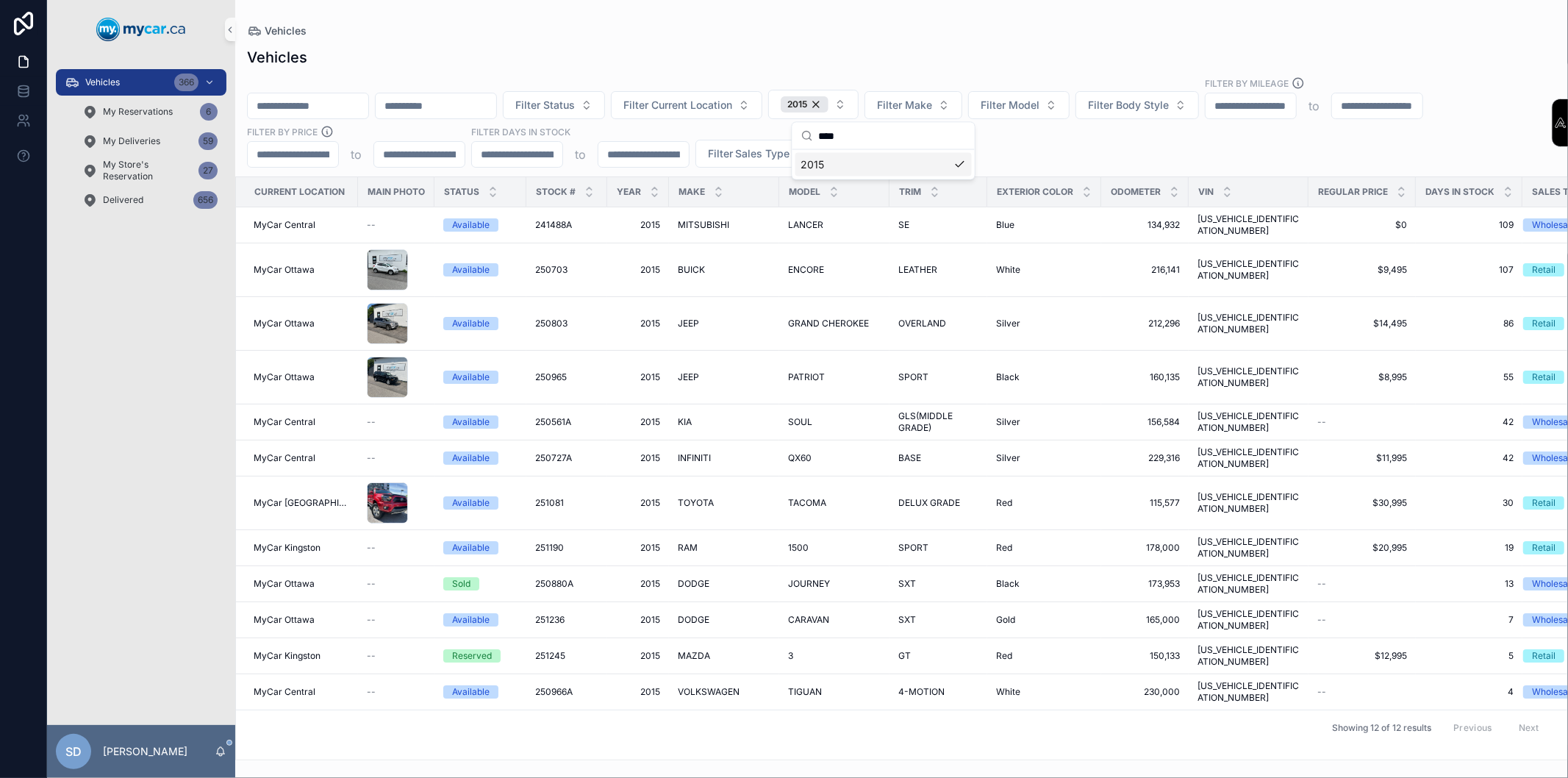
click at [472, 649] on div "Reserved" at bounding box center [472, 656] width 40 height 13
